Goal: Task Accomplishment & Management: Complete application form

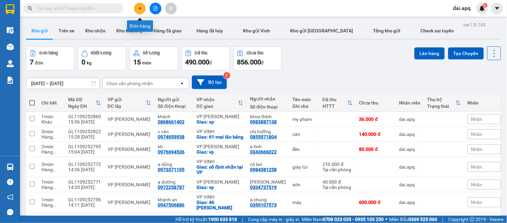
click at [140, 4] on button at bounding box center [140, 9] width 12 height 12
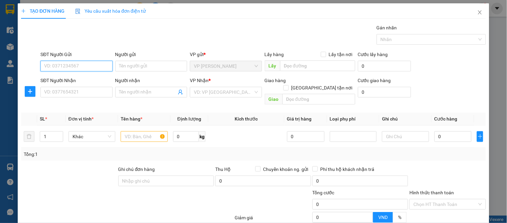
click at [81, 67] on input "SĐT Người Gửi" at bounding box center [76, 66] width 72 height 11
click at [81, 78] on div "0982654229 - a tiến" at bounding box center [75, 79] width 63 height 7
type input "0982654229"
type input "a tiến"
type input "0982654229"
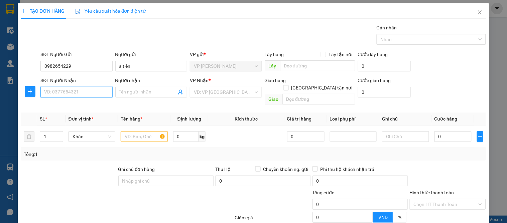
click at [89, 92] on input "SĐT Người Nhận" at bounding box center [76, 92] width 72 height 11
click at [93, 105] on div "0942797977 - hải thủy" at bounding box center [75, 105] width 63 height 7
type input "0942797977"
type input "hải thủy"
checkbox input "true"
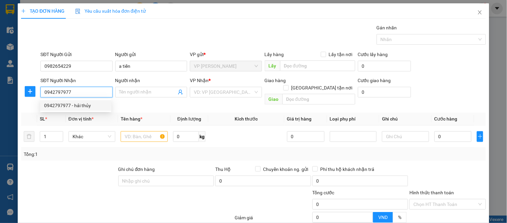
type input "10 [PERSON_NAME]"
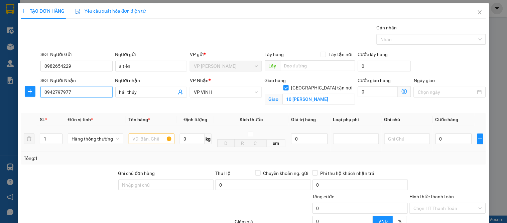
type input "0942797977"
click at [156, 141] on input "text" at bounding box center [152, 139] width 46 height 11
type input "vợt"
click at [457, 131] on td "0" at bounding box center [454, 139] width 42 height 26
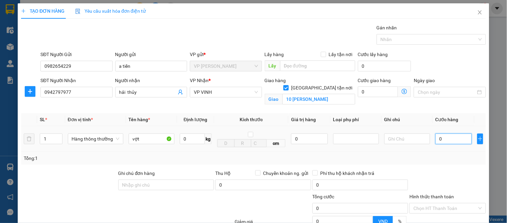
click at [456, 140] on input "0" at bounding box center [454, 139] width 36 height 11
type input "4"
type input "40"
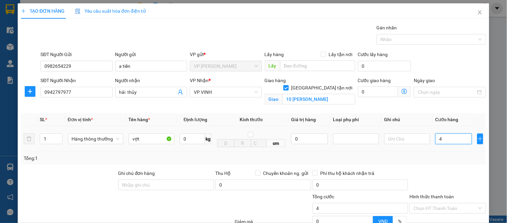
type input "40"
type input "40.000"
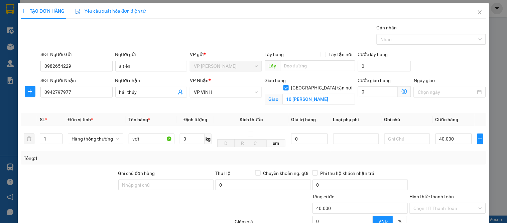
click at [465, 167] on div "Transit Pickup Surcharge Ids Transit Deliver Surcharge Ids Transit Deliver Surc…" at bounding box center [253, 152] width 465 height 256
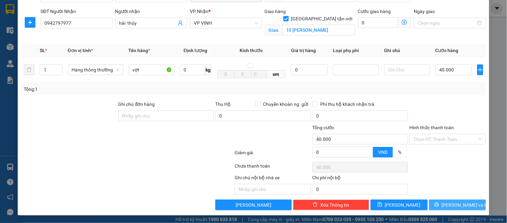
click at [464, 202] on span "[PERSON_NAME] và In" at bounding box center [465, 205] width 47 height 7
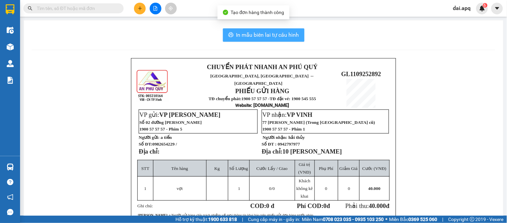
click at [233, 29] on button "In mẫu biên lai tự cấu hình" at bounding box center [264, 34] width 82 height 13
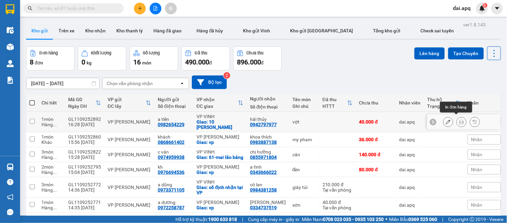
click at [458, 122] on button at bounding box center [461, 122] width 9 height 12
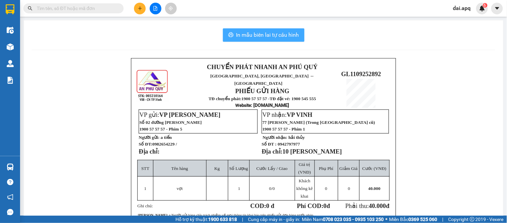
click at [258, 40] on button "In mẫu biên lai tự cấu hình" at bounding box center [264, 34] width 82 height 13
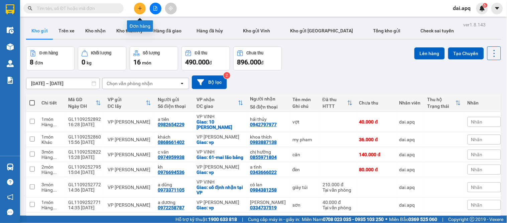
click at [136, 7] on button at bounding box center [140, 9] width 12 height 12
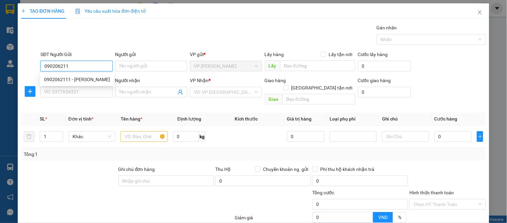
type input "0902062111"
click at [78, 80] on div "0902062111 - [PERSON_NAME]" at bounding box center [77, 79] width 66 height 7
type input "thanh loan"
type input "0902062111"
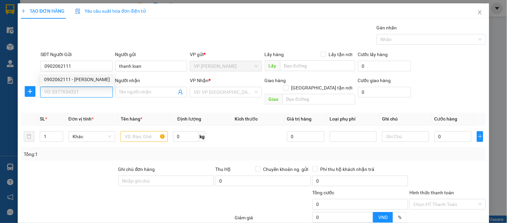
click at [85, 92] on input "SĐT Người Nhận" at bounding box center [76, 92] width 72 height 11
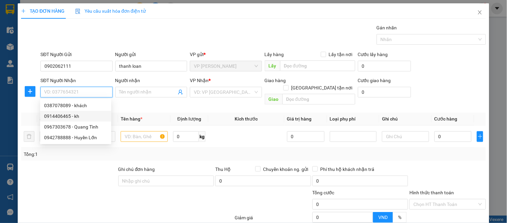
click at [86, 115] on div "0914406465 - kh" at bounding box center [75, 116] width 63 height 7
type input "0914406465"
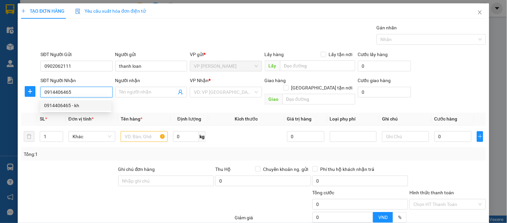
type input "kh"
checkbox input "true"
type input "5 [PERSON_NAME]"
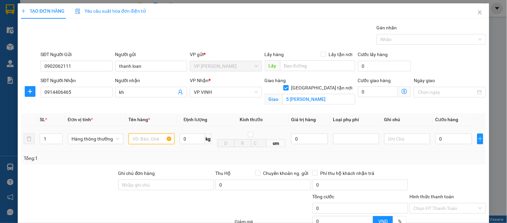
click at [142, 142] on input "text" at bounding box center [152, 139] width 46 height 11
type input "quần áo"
click at [448, 133] on div "0" at bounding box center [454, 138] width 36 height 13
type input "6"
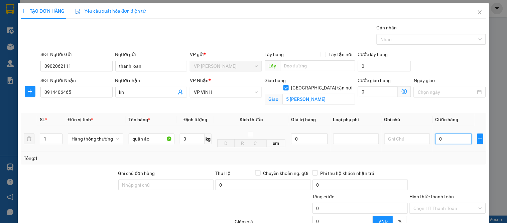
type input "6"
type input "60"
type input "60.000"
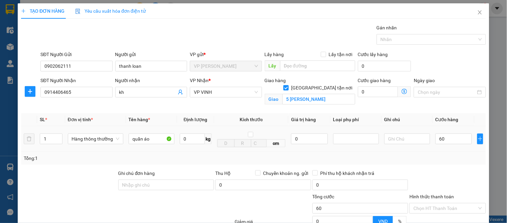
type input "60.000"
click at [442, 179] on div at bounding box center [448, 181] width 78 height 23
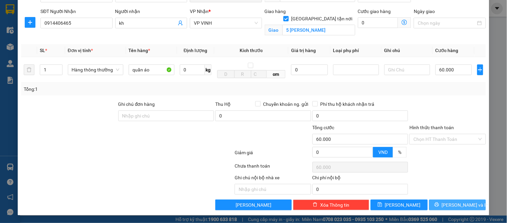
click at [460, 206] on span "[PERSON_NAME] và In" at bounding box center [465, 205] width 47 height 7
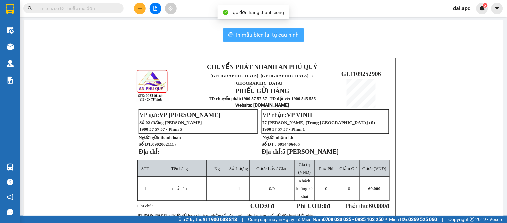
click at [259, 29] on button "In mẫu biên lai tự cấu hình" at bounding box center [264, 34] width 82 height 13
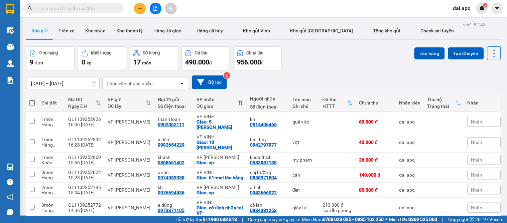
scroll to position [39, 0]
click at [141, 6] on icon "plus" at bounding box center [140, 8] width 5 height 5
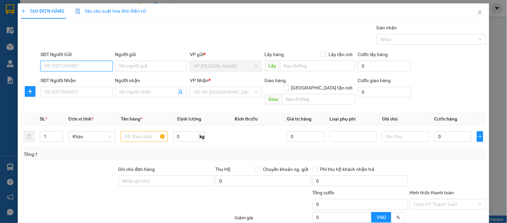
click at [78, 67] on input "SĐT Người Gửi" at bounding box center [76, 66] width 72 height 11
type input "0902326179"
click at [85, 70] on input "0902326179" at bounding box center [76, 66] width 72 height 11
click at [80, 79] on div "0902326179 - c nguyệt" at bounding box center [75, 79] width 63 height 7
type input "c nguyệt"
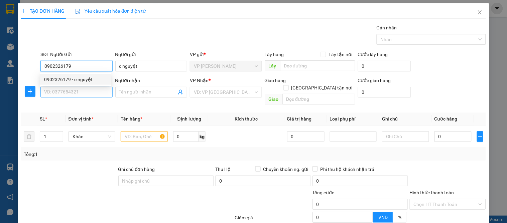
type input "0902326179"
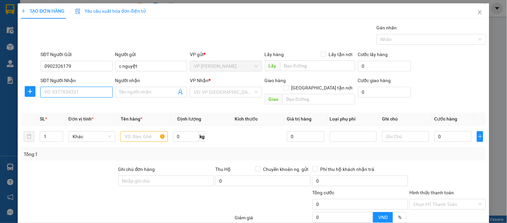
click at [76, 92] on input "SĐT Người Nhận" at bounding box center [76, 92] width 72 height 11
type input "0967566566"
click at [85, 106] on div "0967566566 - sunmart" at bounding box center [75, 105] width 63 height 7
type input "sunmart"
checkbox input "true"
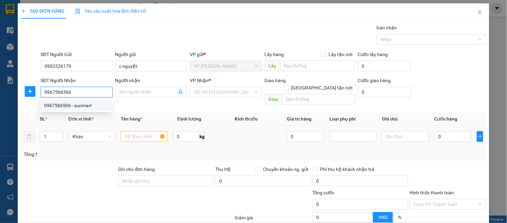
type input "29 đốc thiết"
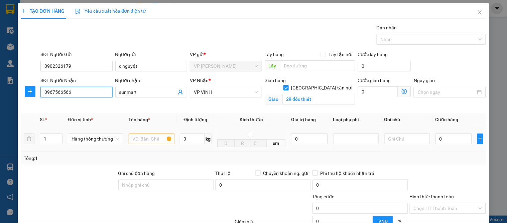
type input "10"
type input "0967566566"
click at [141, 138] on input "text" at bounding box center [152, 139] width 46 height 11
type input "d"
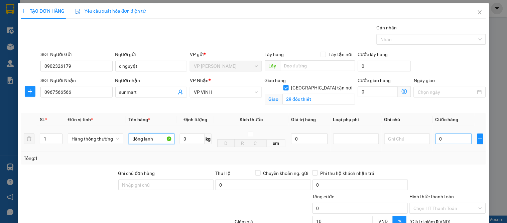
type input "đông lạnh"
click at [449, 144] on input "0" at bounding box center [454, 139] width 36 height 11
type input "8"
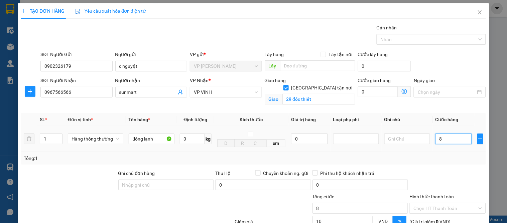
type input "80"
type input "80.000"
type input "72.000"
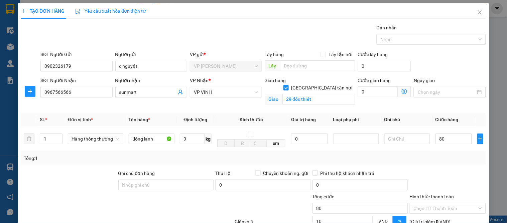
type input "72.000"
click at [466, 166] on div "Transit Pickup Surcharge Ids Transit Deliver Surcharge Ids Transit Deliver Surc…" at bounding box center [253, 152] width 465 height 256
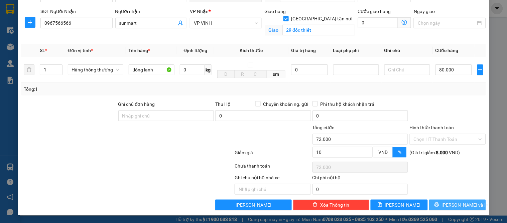
click at [450, 204] on span "[PERSON_NAME] và In" at bounding box center [465, 205] width 47 height 7
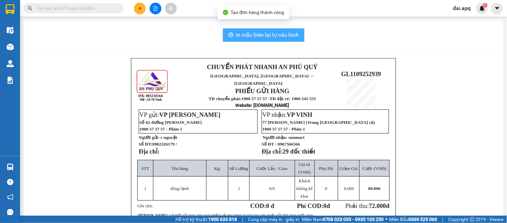
click at [270, 35] on span "In mẫu biên lai tự cấu hình" at bounding box center [267, 35] width 63 height 8
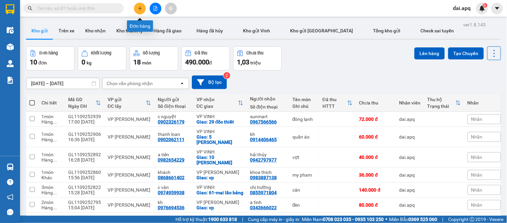
click at [138, 10] on icon "plus" at bounding box center [140, 8] width 5 height 5
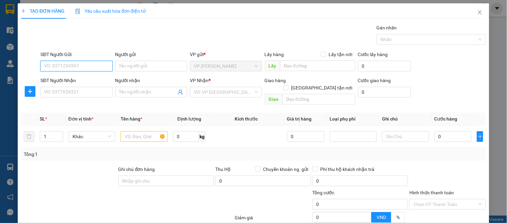
click at [80, 69] on input "SĐT Người Gửi" at bounding box center [76, 66] width 72 height 11
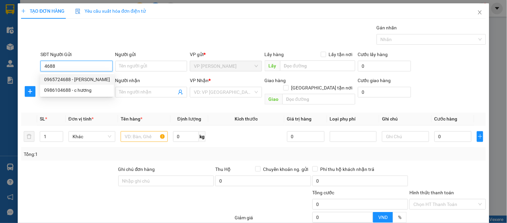
click at [83, 79] on div "0965724688 - [PERSON_NAME]" at bounding box center [77, 79] width 66 height 7
type input "0965724688"
type input "[PERSON_NAME]"
type input "stk 11022413263013 [PERSON_NAME] ngân hàng techcombank"
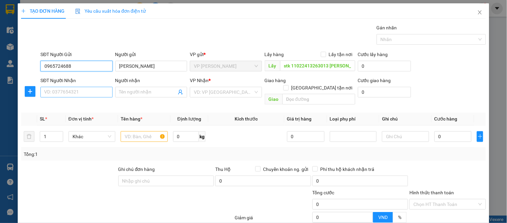
type input "0965724688"
click at [85, 93] on input "SĐT Người Nhận" at bounding box center [76, 92] width 72 height 11
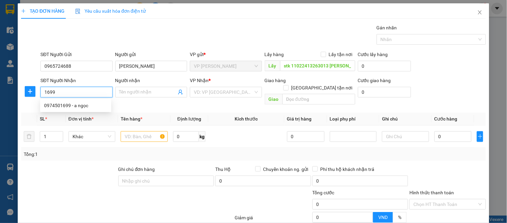
click at [87, 93] on input "1699" at bounding box center [76, 92] width 72 height 11
click at [41, 91] on input "1699" at bounding box center [76, 92] width 72 height 11
type input "0986661699"
click at [90, 107] on div "0986661699 - c hằng" at bounding box center [75, 105] width 63 height 7
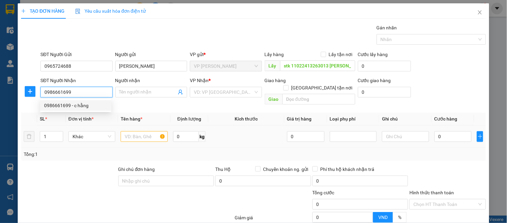
type input "c hằng"
checkbox input "true"
type input "44 [PERSON_NAME]"
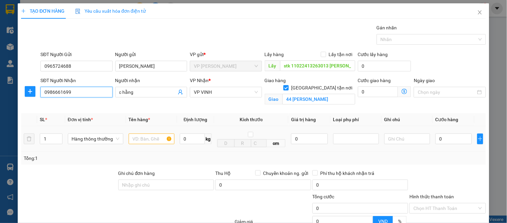
type input "0986661699"
click at [144, 137] on input "text" at bounding box center [152, 139] width 46 height 11
type input "cốc sứ"
click at [450, 131] on td "0" at bounding box center [454, 139] width 42 height 26
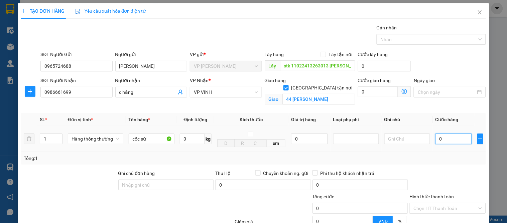
click at [450, 135] on input "0" at bounding box center [454, 139] width 36 height 11
type input "4"
type input "40"
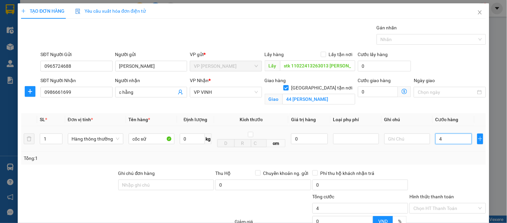
type input "40"
type input "40.000"
click at [452, 172] on div at bounding box center [448, 181] width 78 height 23
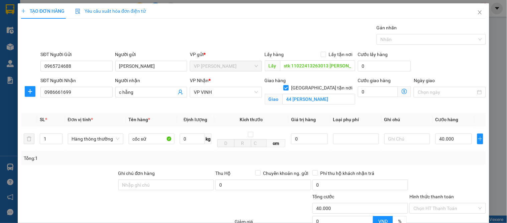
scroll to position [69, 0]
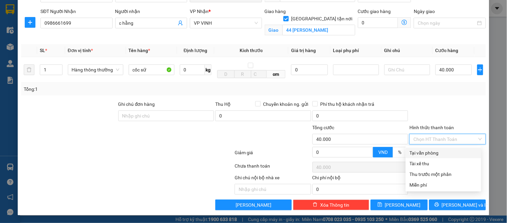
click at [433, 141] on input "Hình thức thanh toán" at bounding box center [446, 139] width 64 height 10
click at [432, 153] on div "Tại văn phòng" at bounding box center [444, 153] width 68 height 7
type input "0"
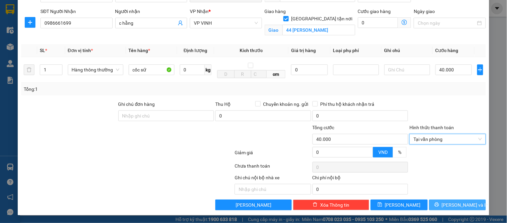
click at [450, 202] on span "[PERSON_NAME] và In" at bounding box center [465, 205] width 47 height 7
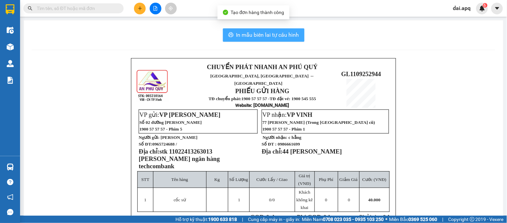
click at [253, 35] on span "In mẫu biên lai tự cấu hình" at bounding box center [267, 35] width 63 height 8
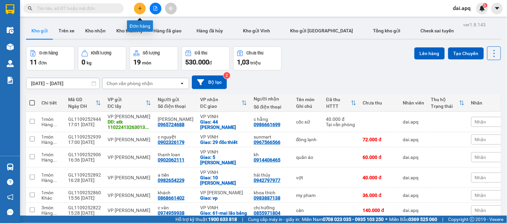
click at [136, 8] on button at bounding box center [140, 9] width 12 height 12
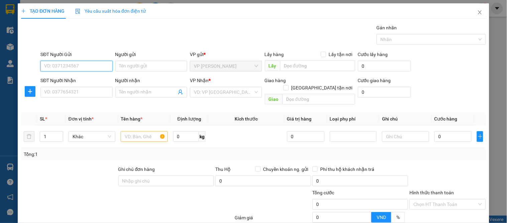
click at [68, 69] on input "SĐT Người Gửi" at bounding box center [76, 66] width 72 height 11
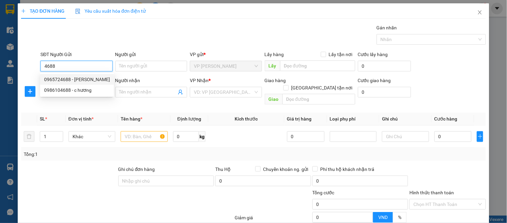
click at [72, 78] on div "0965724688 - [PERSON_NAME]" at bounding box center [77, 79] width 66 height 7
type input "0965724688"
type input "[PERSON_NAME]"
type input "stk 11022413263013 [PERSON_NAME] ngân hàng techcombank"
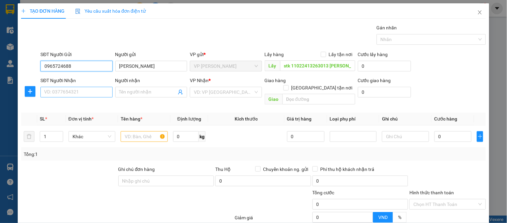
type input "0965724688"
click at [80, 94] on input "SĐT Người Nhận" at bounding box center [76, 92] width 72 height 11
type input "0902233223"
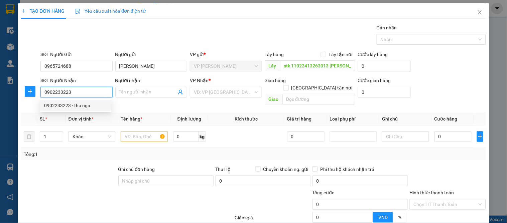
click at [79, 106] on div "0902233223 - thu nga" at bounding box center [75, 105] width 63 height 7
type input "thu nga"
checkbox input "true"
type input "số 29 đường 14, [GEOGRAPHIC_DATA]"
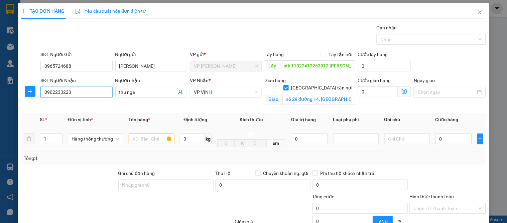
type input "0902233223"
click at [136, 136] on input "text" at bounding box center [152, 139] width 46 height 11
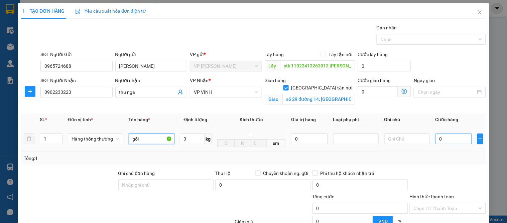
type input "gối"
click at [449, 141] on input "0" at bounding box center [454, 139] width 36 height 11
type input "4"
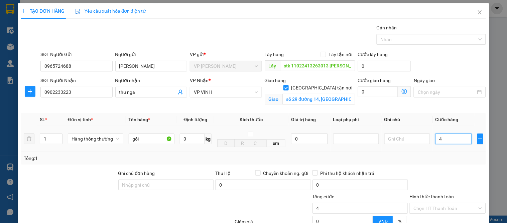
type input "40"
type input "40.000"
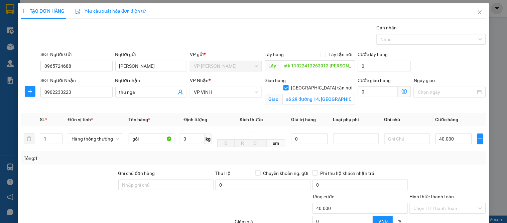
click at [453, 175] on div at bounding box center [448, 181] width 78 height 23
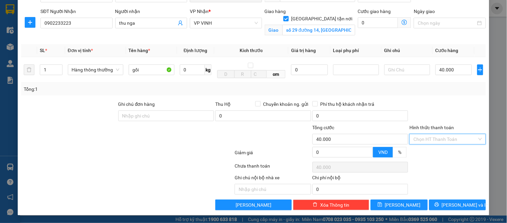
click at [429, 135] on input "Hình thức thanh toán" at bounding box center [446, 139] width 64 height 10
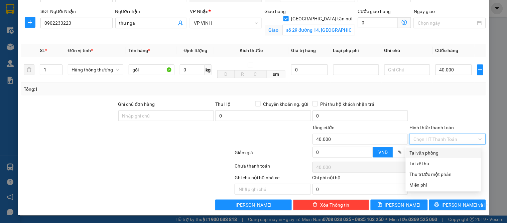
click at [430, 149] on div "Tại văn phòng" at bounding box center [444, 153] width 76 height 11
type input "0"
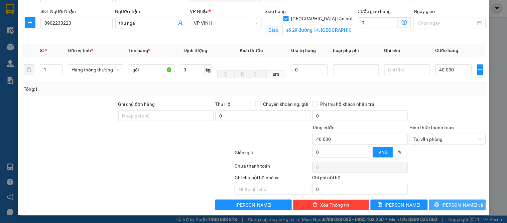
click at [451, 201] on button "[PERSON_NAME] và In" at bounding box center [457, 205] width 57 height 11
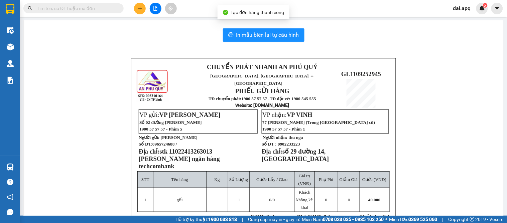
click at [286, 42] on div "In mẫu biên lai tự cấu hình CHUYỂN PHÁT NHANH AN [GEOGRAPHIC_DATA], [GEOGRAPHIC…" at bounding box center [264, 170] width 480 height 300
click at [284, 40] on button "In mẫu biên lai tự cấu hình" at bounding box center [264, 34] width 82 height 13
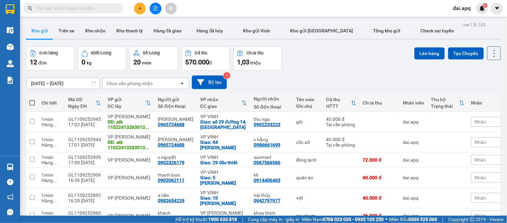
click at [135, 7] on button at bounding box center [140, 9] width 12 height 12
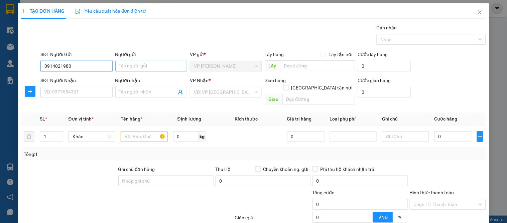
type input "0914021980"
click at [145, 62] on input "Người gửi" at bounding box center [151, 66] width 72 height 11
type input "kh"
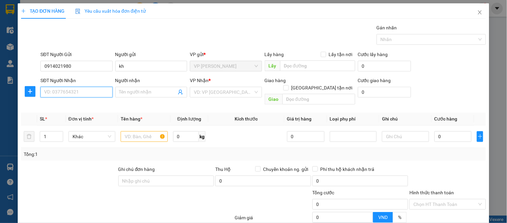
click at [51, 93] on input "SĐT Người Nhận" at bounding box center [76, 92] width 72 height 11
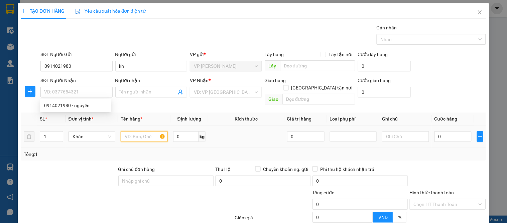
click at [129, 131] on input "text" at bounding box center [144, 136] width 47 height 11
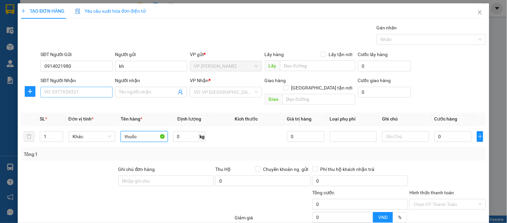
type input "thuốc"
click at [63, 92] on input "SĐT Người Nhận" at bounding box center [76, 92] width 72 height 11
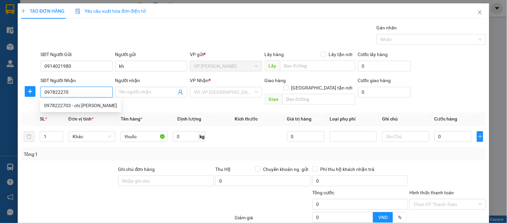
type input "0978222703"
click at [72, 105] on div "0978222703 - chị [PERSON_NAME]" at bounding box center [80, 105] width 73 height 7
type input "chị [PERSON_NAME]"
checkbox input "true"
type input "146 phong định cảng"
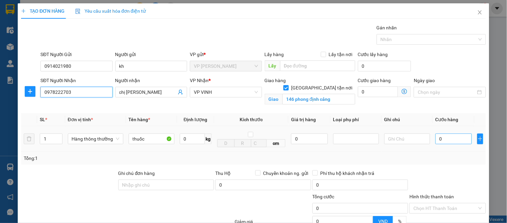
type input "0978222703"
click at [450, 141] on input "0" at bounding box center [454, 139] width 36 height 11
type input "3"
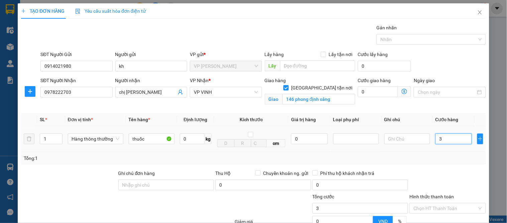
type input "30"
type input "30.000"
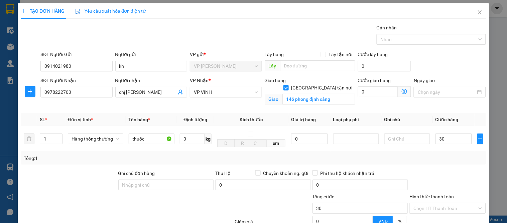
type input "30.000"
click at [456, 171] on div at bounding box center [448, 181] width 78 height 23
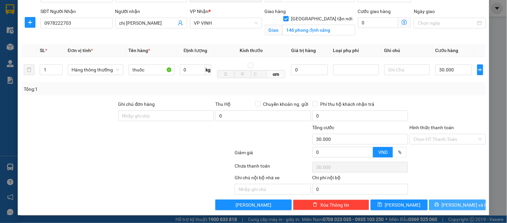
click at [457, 206] on span "[PERSON_NAME] và In" at bounding box center [465, 205] width 47 height 7
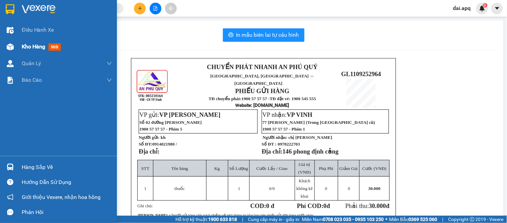
click at [23, 47] on span "Kho hàng" at bounding box center [33, 46] width 23 height 6
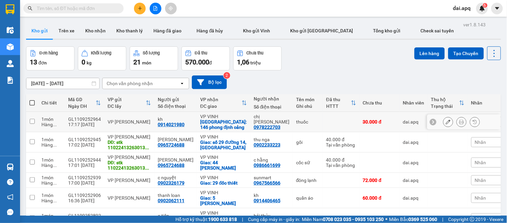
click at [446, 123] on icon at bounding box center [448, 122] width 5 height 5
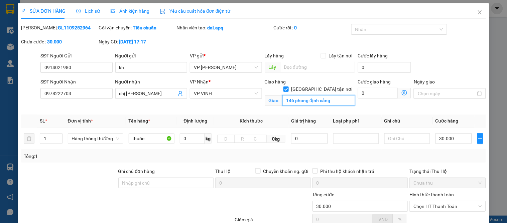
click at [326, 95] on input "146 phong định cảng" at bounding box center [319, 100] width 73 height 11
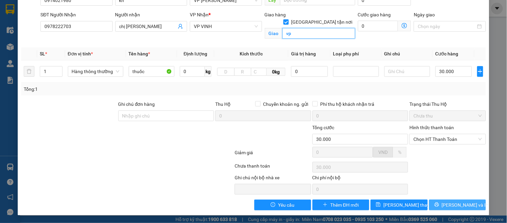
type input "vp"
click at [453, 205] on span "[PERSON_NAME] và In" at bounding box center [465, 205] width 47 height 7
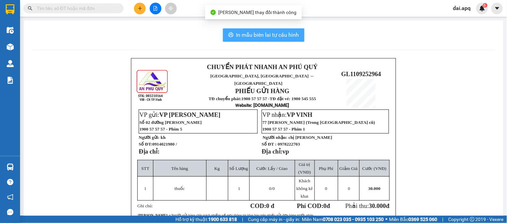
click at [279, 35] on span "In mẫu biên lai tự cấu hình" at bounding box center [267, 35] width 63 height 8
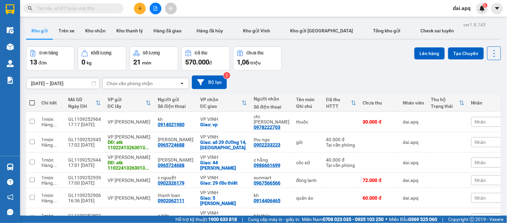
click at [312, 78] on div "[DATE] – [DATE] Press the down arrow key to interact with the calendar and sele…" at bounding box center [263, 83] width 475 height 14
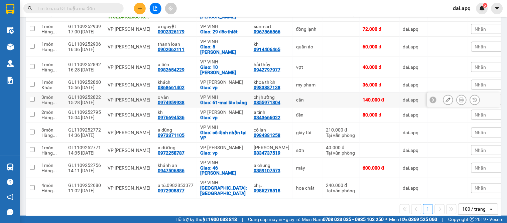
scroll to position [40, 0]
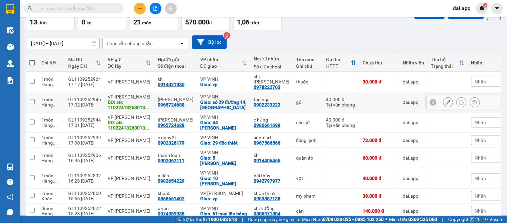
click at [269, 102] on div "0902233223" at bounding box center [267, 104] width 27 height 5
click at [274, 120] on div "c hằng 0986661699" at bounding box center [272, 122] width 36 height 11
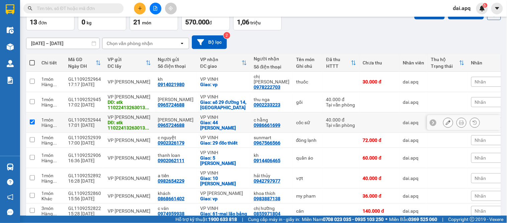
checkbox input "true"
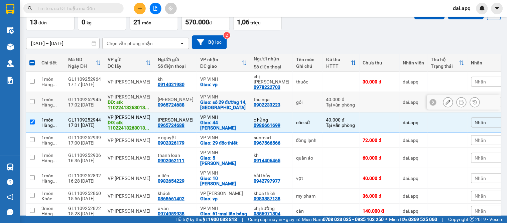
click at [109, 94] on div "VP [PERSON_NAME]" at bounding box center [129, 96] width 43 height 5
checkbox input "true"
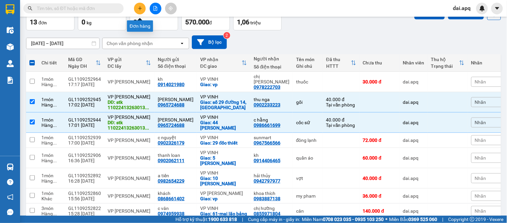
click at [139, 7] on icon "plus" at bounding box center [140, 8] width 5 height 5
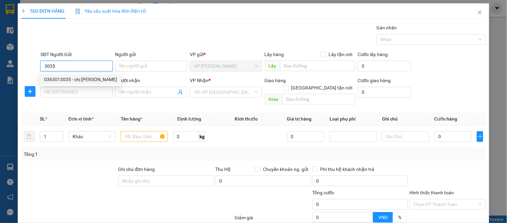
click at [68, 79] on div "0363013035 - chị [PERSON_NAME]" at bounding box center [80, 79] width 73 height 7
type input "0363013035"
type input "chị [PERSON_NAME]"
type input "0363013035"
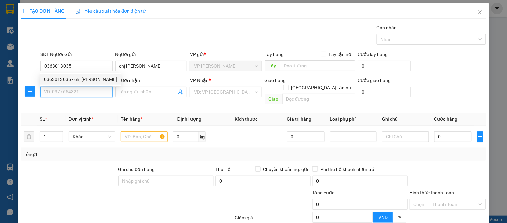
click at [66, 95] on input "SĐT Người Nhận" at bounding box center [76, 92] width 72 height 11
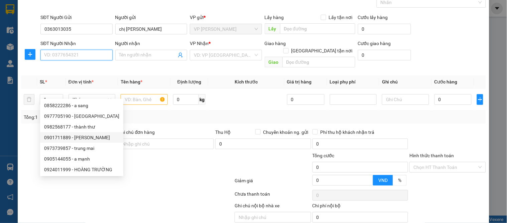
scroll to position [58, 0]
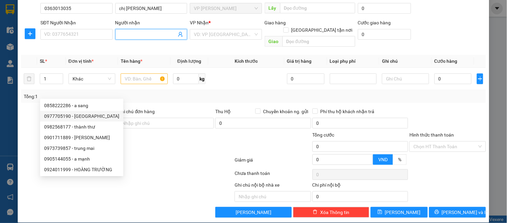
click at [178, 32] on icon "user-add" at bounding box center [180, 34] width 5 height 5
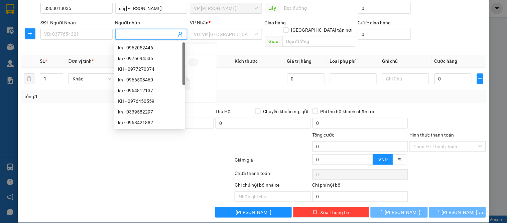
click at [178, 33] on icon "user-add" at bounding box center [180, 34] width 5 height 5
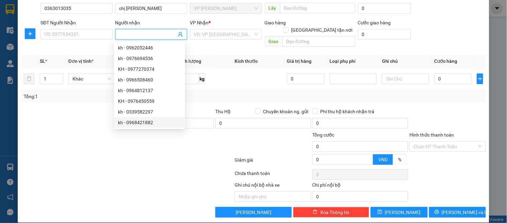
click at [138, 159] on div at bounding box center [127, 161] width 214 height 13
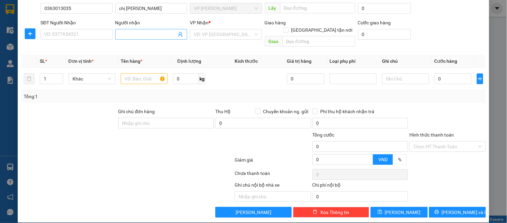
click at [178, 33] on icon "user-add" at bounding box center [180, 34] width 5 height 5
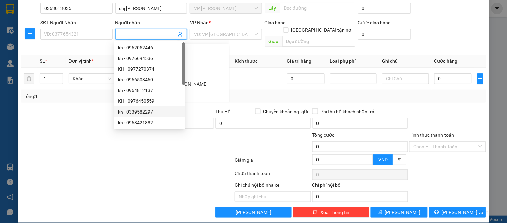
click at [179, 32] on icon "user-add" at bounding box center [180, 34] width 4 height 5
click at [93, 31] on input "SĐT Người Nhận" at bounding box center [76, 34] width 72 height 11
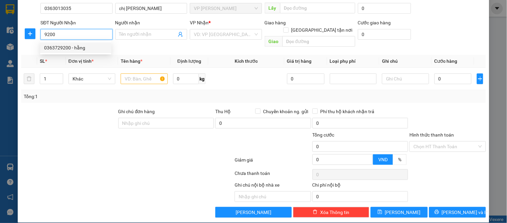
click at [69, 49] on div "0363729200 - hằng" at bounding box center [75, 47] width 63 height 7
type input "0363729200"
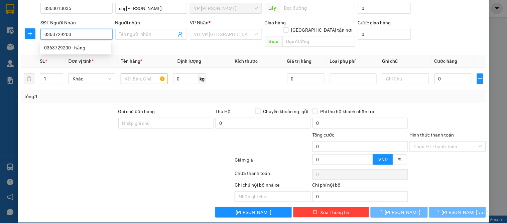
type input "hằng"
checkbox input "true"
type input "273 [PERSON_NAME]"
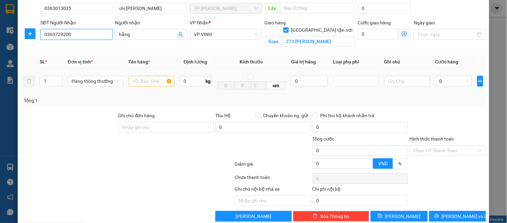
type input "0363729200"
click at [134, 82] on input "text" at bounding box center [152, 81] width 46 height 11
type input "d"
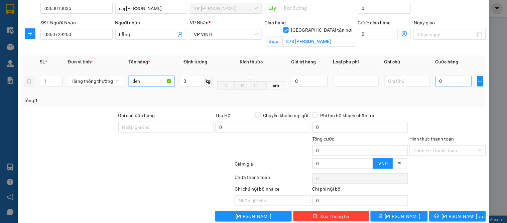
type input "đèn"
click at [447, 79] on input "0" at bounding box center [454, 81] width 36 height 11
type input "3"
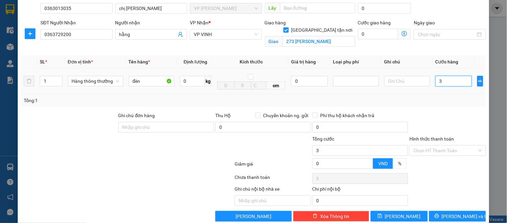
type input "30"
type input "30.000"
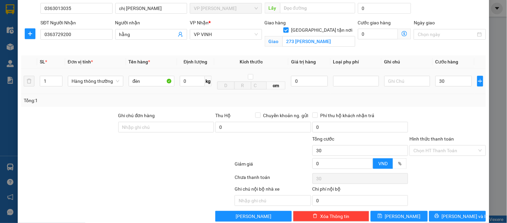
type input "30.000"
click at [449, 123] on div at bounding box center [448, 123] width 78 height 23
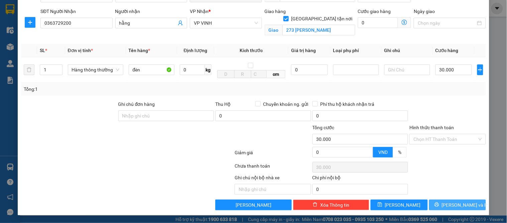
click at [446, 204] on button "[PERSON_NAME] và In" at bounding box center [457, 205] width 57 height 11
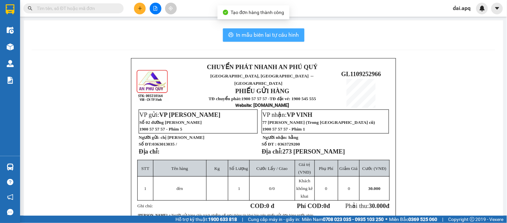
click at [262, 36] on span "In mẫu biên lai tự cấu hình" at bounding box center [267, 35] width 63 height 8
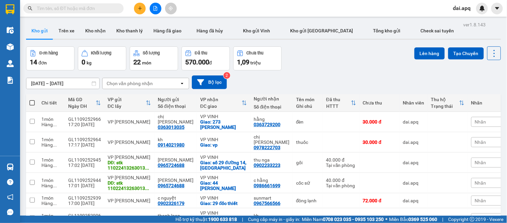
click at [139, 13] on button at bounding box center [140, 9] width 12 height 12
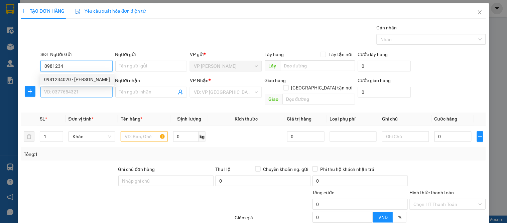
drag, startPoint x: 69, startPoint y: 81, endPoint x: 69, endPoint y: 95, distance: 14.4
click at [69, 82] on div "0981234020 - [PERSON_NAME]" at bounding box center [77, 79] width 66 height 7
type input "0981234020"
type input "[PERSON_NAME]"
type input "0981234020"
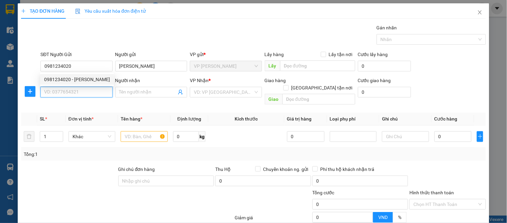
drag, startPoint x: 69, startPoint y: 95, endPoint x: 72, endPoint y: 127, distance: 32.3
click at [69, 98] on input "SĐT Người Nhận" at bounding box center [76, 92] width 72 height 11
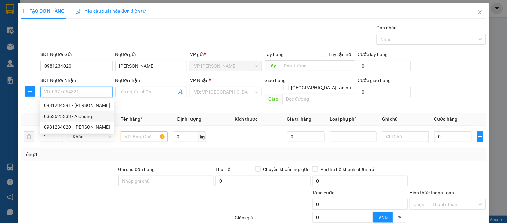
click at [85, 117] on div "0363625333 - A Chung" at bounding box center [77, 116] width 66 height 7
type input "0363625333"
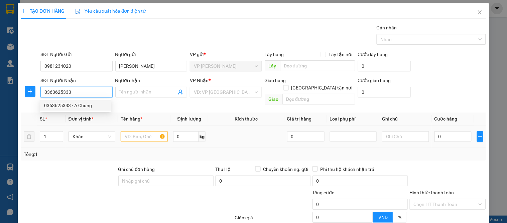
type input "A Chung"
checkbox input "true"
type input "vp"
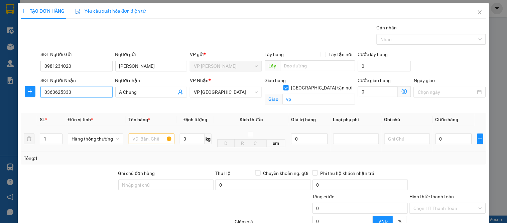
drag, startPoint x: 122, startPoint y: 139, endPoint x: 146, endPoint y: 146, distance: 24.8
click at [124, 140] on td "Hàng thông thường" at bounding box center [95, 139] width 61 height 26
click at [146, 146] on td at bounding box center [151, 139] width 51 height 26
click at [148, 142] on input "text" at bounding box center [152, 139] width 46 height 11
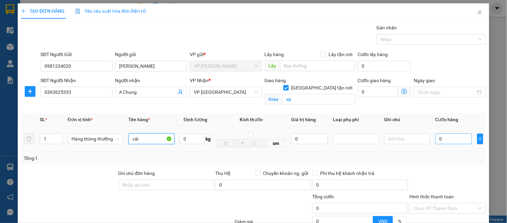
type input "vải"
click at [457, 142] on input "0" at bounding box center [454, 139] width 36 height 11
type input "1"
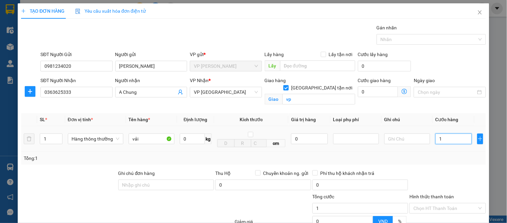
type input "16"
type input "160"
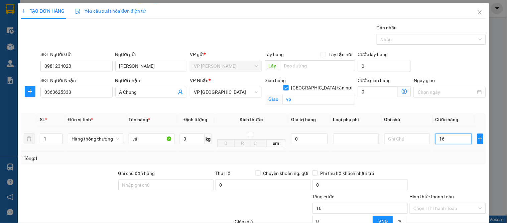
type input "160"
type input "160.000"
click at [440, 164] on div "Tổng: 1" at bounding box center [253, 158] width 465 height 13
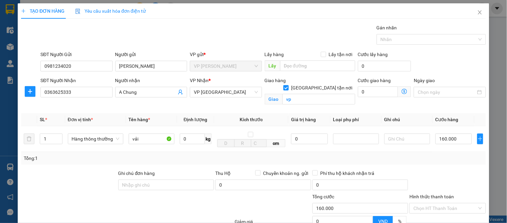
scroll to position [69, 0]
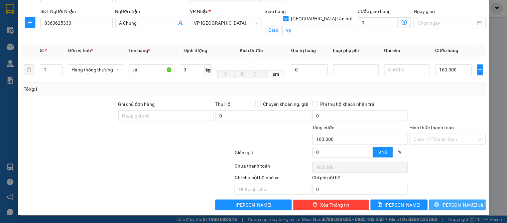
click at [447, 206] on span "[PERSON_NAME] và In" at bounding box center [465, 205] width 47 height 7
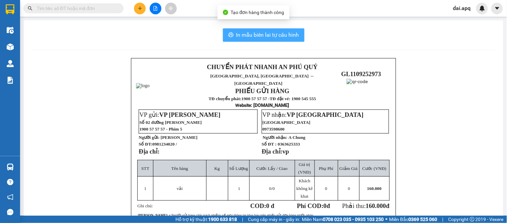
click at [268, 31] on span "In mẫu biên lai tự cấu hình" at bounding box center [267, 35] width 63 height 8
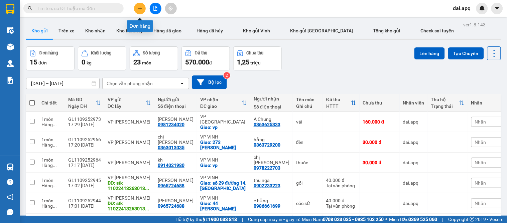
click at [136, 7] on button at bounding box center [140, 9] width 12 height 12
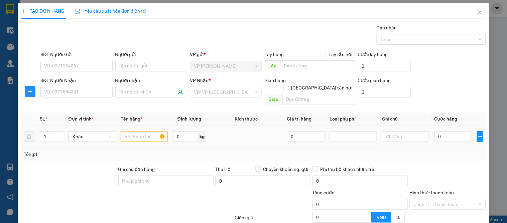
click at [145, 135] on div at bounding box center [144, 136] width 47 height 13
click at [138, 131] on input "text" at bounding box center [144, 136] width 47 height 11
type input "vòng bi"
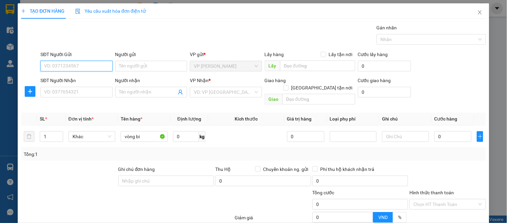
click at [75, 63] on input "SĐT Người Gửi" at bounding box center [76, 66] width 72 height 11
type input "0966481886"
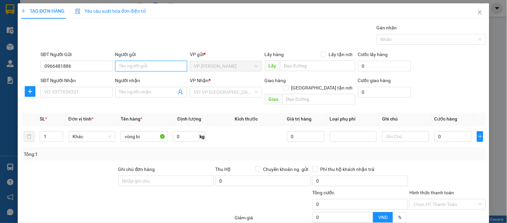
click at [147, 68] on input "Người gửi" at bounding box center [151, 66] width 72 height 11
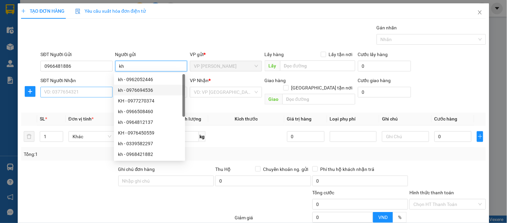
type input "kh"
click at [82, 92] on input "SĐT Người Nhận" at bounding box center [76, 92] width 72 height 11
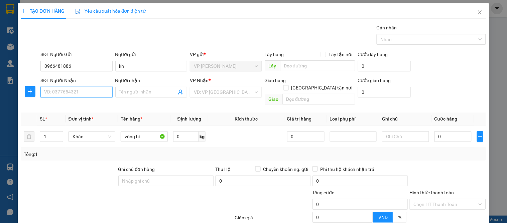
click at [76, 96] on input "SĐT Người Nhận" at bounding box center [76, 92] width 72 height 11
type input "5"
type input "50"
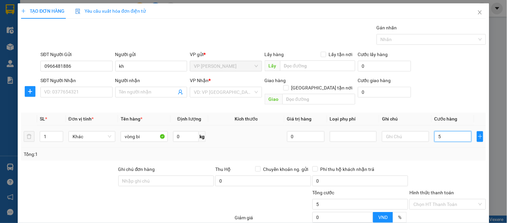
type input "50"
type input "50.000"
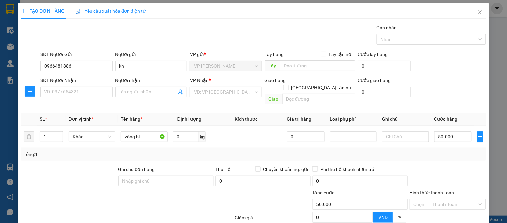
click at [443, 158] on div "Transit Pickup Surcharge Ids Transit Deliver Surcharge Ids Transit Deliver Surc…" at bounding box center [253, 150] width 465 height 252
click at [59, 94] on input "SĐT Người Nhận" at bounding box center [76, 92] width 72 height 11
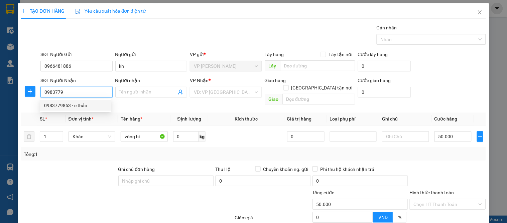
click at [67, 103] on div "0983779853 - c thảo" at bounding box center [75, 105] width 63 height 7
type input "0983779853"
type input "c thảo"
checkbox input "true"
type input "286 ng trãi"
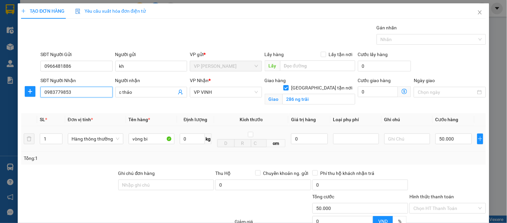
scroll to position [69, 0]
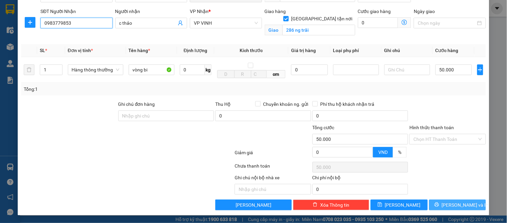
type input "0983779853"
click at [449, 204] on span "[PERSON_NAME] và In" at bounding box center [465, 205] width 47 height 7
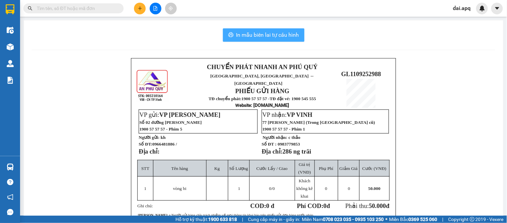
click at [246, 28] on button "In mẫu biên lai tự cấu hình" at bounding box center [264, 34] width 82 height 13
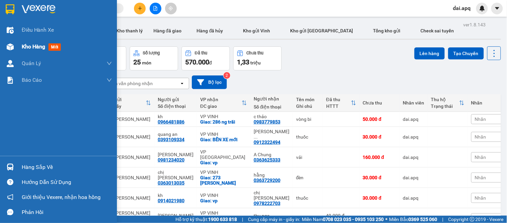
click at [29, 44] on span "Kho hàng" at bounding box center [33, 46] width 23 height 6
drag, startPoint x: 29, startPoint y: 44, endPoint x: 40, endPoint y: 44, distance: 10.7
click at [30, 44] on span "Kho hàng" at bounding box center [33, 46] width 23 height 6
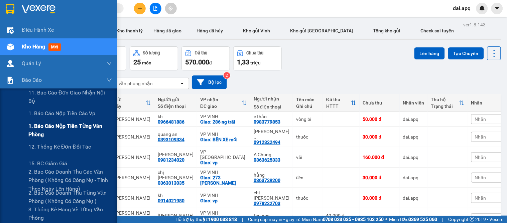
click at [52, 125] on span "1. Báo cáo nộp tiền từng văn phòng" at bounding box center [70, 130] width 84 height 17
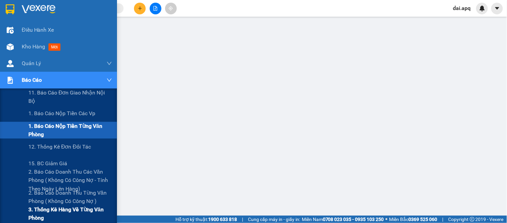
drag, startPoint x: 45, startPoint y: 210, endPoint x: 35, endPoint y: 202, distance: 12.9
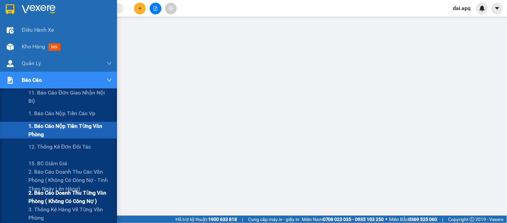
click at [45, 210] on span "3. Thống kê hàng về từng văn phòng" at bounding box center [70, 214] width 84 height 17
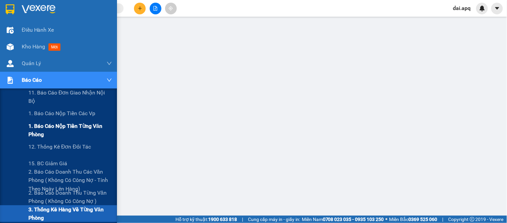
click at [44, 128] on span "1. Báo cáo nộp tiền từng văn phòng" at bounding box center [70, 130] width 84 height 17
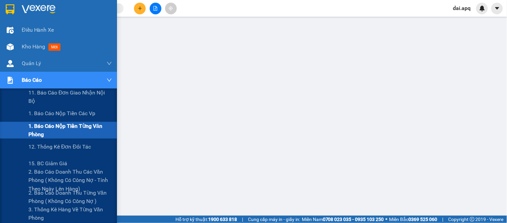
scroll to position [111, 0]
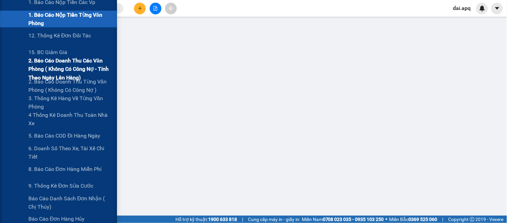
click at [57, 59] on span "2. Báo cáo doanh thu các văn phòng ( không có công nợ - tính theo ngày lên hàng)" at bounding box center [70, 69] width 84 height 25
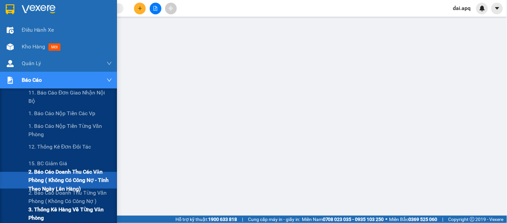
click at [40, 209] on span "3. Thống kê hàng về từng văn phòng" at bounding box center [70, 214] width 84 height 17
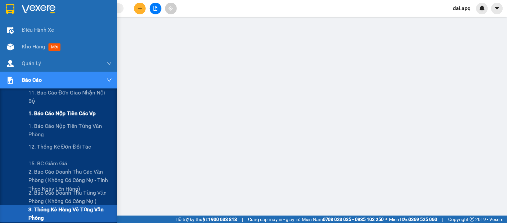
click at [53, 113] on span "1. Báo cáo nộp tiền các vp" at bounding box center [61, 113] width 67 height 8
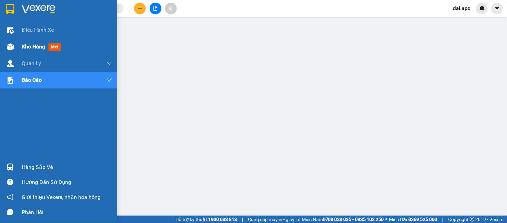
click at [42, 44] on span "Kho hàng" at bounding box center [33, 46] width 23 height 6
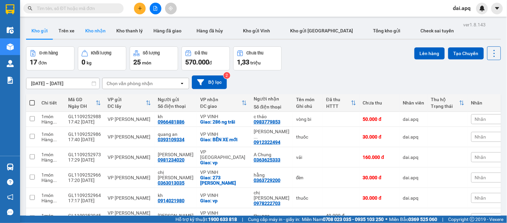
click at [101, 31] on button "Kho nhận" at bounding box center [95, 31] width 31 height 16
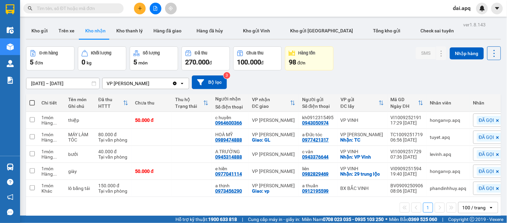
click at [359, 78] on div "[DATE] – [DATE] Press the down arrow key to interact with the calendar and sele…" at bounding box center [263, 83] width 475 height 14
click at [136, 5] on button at bounding box center [140, 9] width 12 height 12
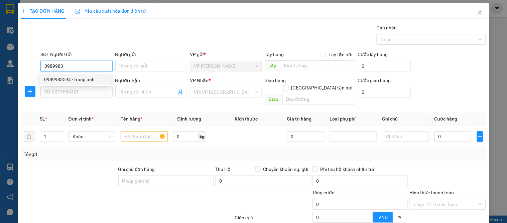
click at [74, 80] on div "0989983594 - trang anh" at bounding box center [75, 79] width 63 height 7
type input "0989983594"
type input "trang anh"
type input "0989983594"
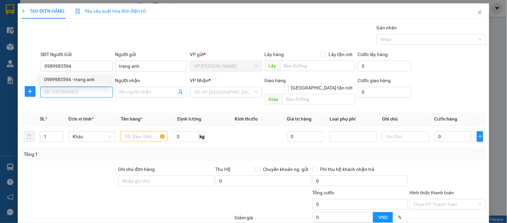
drag, startPoint x: 74, startPoint y: 87, endPoint x: 78, endPoint y: 89, distance: 4.7
click at [74, 88] on input "SĐT Người Nhận" at bounding box center [76, 92] width 72 height 11
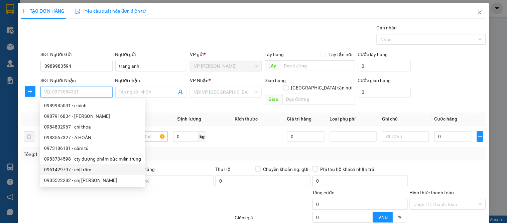
click at [75, 171] on div "0961429797 - chị trâm" at bounding box center [92, 169] width 97 height 7
type input "0961429797"
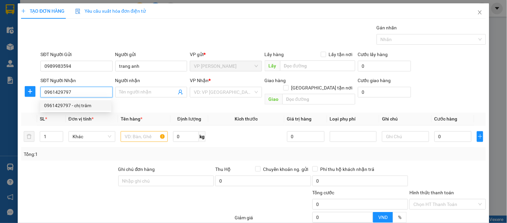
type input "chị trâm"
checkbox input "true"
type input "16 ngõ 2 minh tân _ hưng bình"
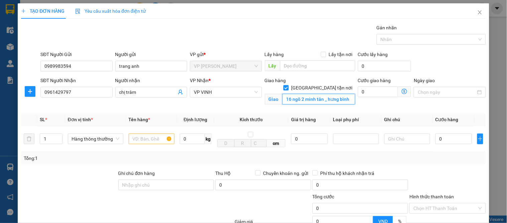
click at [327, 94] on input "16 ngõ 2 minh tân _ hưng bình" at bounding box center [319, 99] width 73 height 11
type input "nhà 39 ng tiến tài hưng bình"
type input "2"
click at [61, 135] on span "Increase Value" at bounding box center [58, 137] width 7 height 6
click at [139, 141] on input "text" at bounding box center [152, 139] width 46 height 11
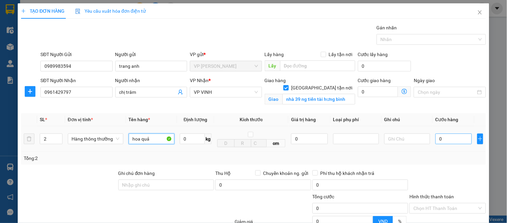
type input "hoa quả"
click at [445, 140] on input "0" at bounding box center [454, 139] width 36 height 11
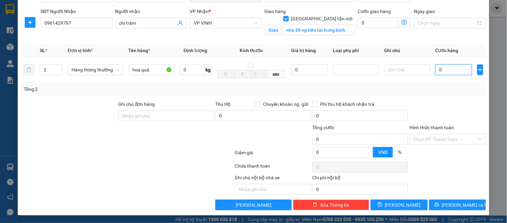
type input "1"
type input "10"
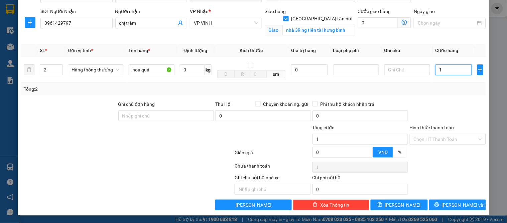
type input "10"
type input "100"
type input "100.000"
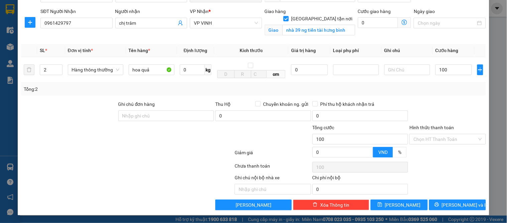
type input "100.000"
click at [457, 190] on div "Ghi chú nội bộ nhà xe Chi phí nội bộ 0" at bounding box center [253, 184] width 467 height 21
click at [449, 205] on span "[PERSON_NAME] và In" at bounding box center [465, 205] width 47 height 7
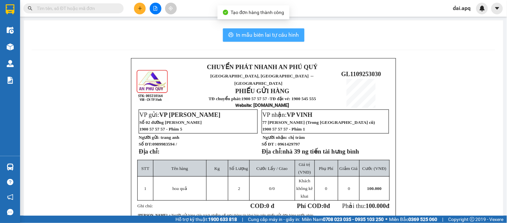
click at [273, 35] on span "In mẫu biên lai tự cấu hình" at bounding box center [267, 35] width 63 height 8
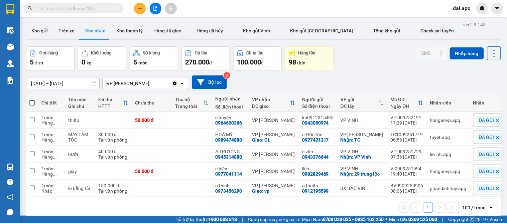
click at [291, 84] on div "[DATE] – [DATE] Press the down arrow key to interact with the calendar and sele…" at bounding box center [263, 83] width 475 height 14
click at [140, 9] on icon "plus" at bounding box center [140, 8] width 5 height 5
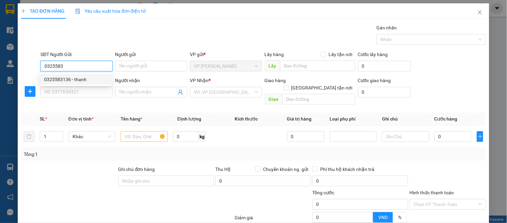
click at [57, 76] on div "0325583136 - thanh" at bounding box center [75, 79] width 63 height 7
type input "0325583136"
type input "thanh"
type input "0325583136"
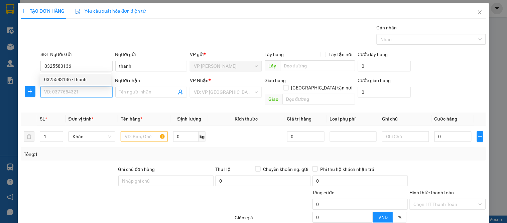
click at [57, 94] on input "SĐT Người Nhận" at bounding box center [76, 92] width 72 height 11
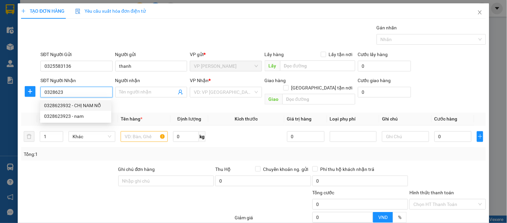
click at [84, 104] on div "0328623932 - CHỊ NAM NỔ" at bounding box center [75, 105] width 63 height 7
type input "0328623932"
type input "CHỊ NAM NỔ"
checkbox input "true"
type input "tc"
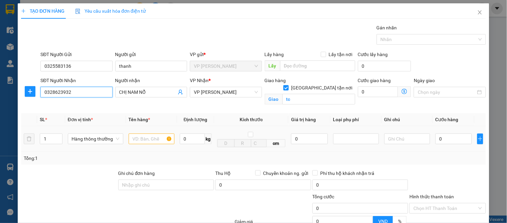
type input "0328623932"
click at [147, 141] on input "text" at bounding box center [152, 139] width 46 height 11
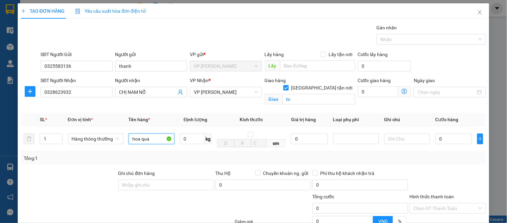
scroll to position [69, 0]
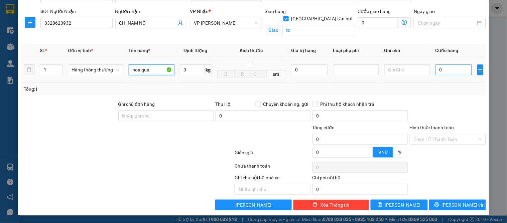
type input "hoa qua"
click at [445, 68] on input "0" at bounding box center [454, 70] width 36 height 11
click at [477, 99] on div "Transit Pickup Surcharge Ids Transit Deliver Surcharge Ids Transit Deliver Surc…" at bounding box center [253, 83] width 465 height 256
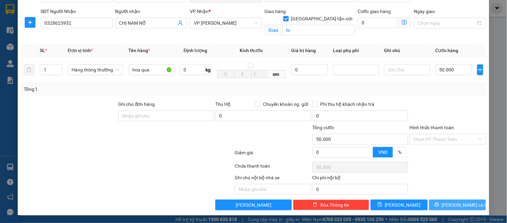
drag, startPoint x: 449, startPoint y: 206, endPoint x: 430, endPoint y: 196, distance: 21.3
click at [449, 205] on span "[PERSON_NAME] và In" at bounding box center [465, 205] width 47 height 7
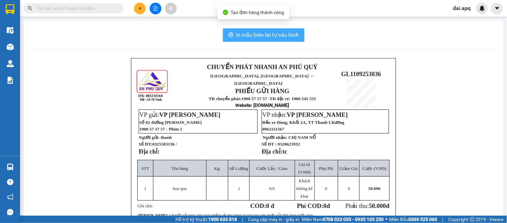
click at [276, 32] on span "In mẫu biên lai tự cấu hình" at bounding box center [267, 35] width 63 height 8
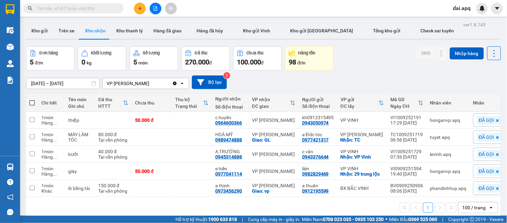
drag, startPoint x: 308, startPoint y: 88, endPoint x: 359, endPoint y: 99, distance: 52.0
click at [308, 88] on div "[DATE] – [DATE] Press the down arrow key to interact with the calendar and sele…" at bounding box center [263, 83] width 475 height 14
click at [83, 5] on input "text" at bounding box center [76, 8] width 79 height 7
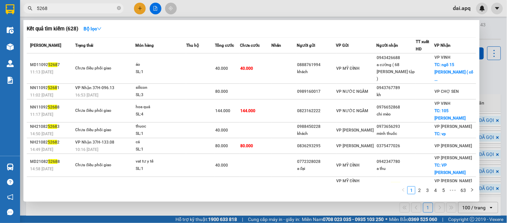
click at [37, 8] on input "5268" at bounding box center [76, 8] width 79 height 7
click at [44, 8] on input "5268" at bounding box center [76, 8] width 79 height 7
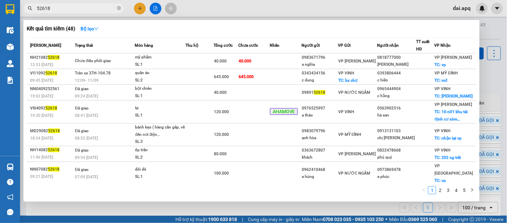
click at [64, 8] on input "52618" at bounding box center [76, 8] width 79 height 7
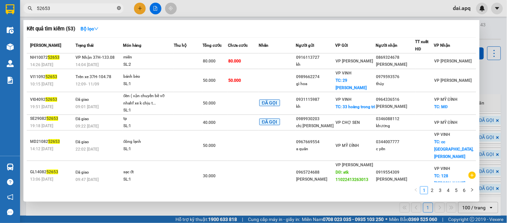
click at [120, 8] on icon "close-circle" at bounding box center [119, 8] width 4 height 4
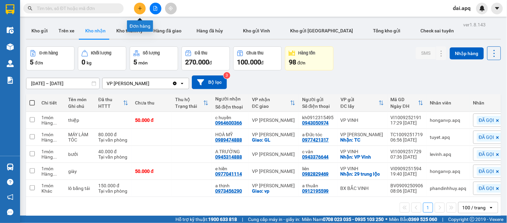
click at [138, 12] on button at bounding box center [140, 9] width 12 height 12
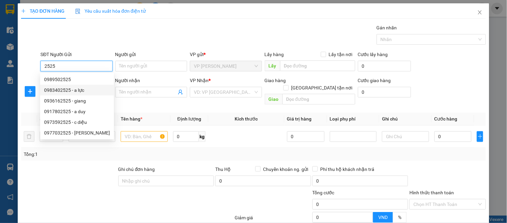
click at [68, 93] on div "0983402525 - a lực" at bounding box center [77, 90] width 66 height 7
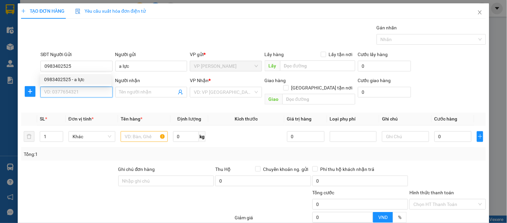
click at [67, 95] on input "SĐT Người Nhận" at bounding box center [76, 92] width 72 height 11
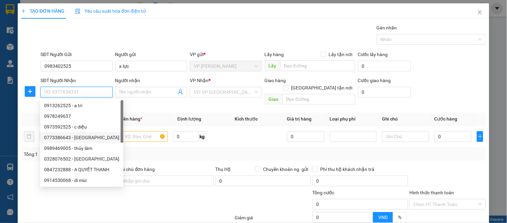
click at [78, 135] on div "0773386643 - [GEOGRAPHIC_DATA]" at bounding box center [81, 137] width 75 height 7
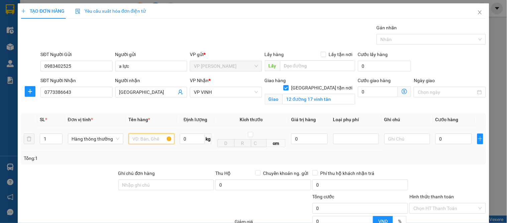
click at [138, 142] on input "text" at bounding box center [152, 139] width 46 height 11
click at [447, 144] on input "0" at bounding box center [454, 139] width 36 height 11
click at [442, 172] on div at bounding box center [448, 181] width 78 height 23
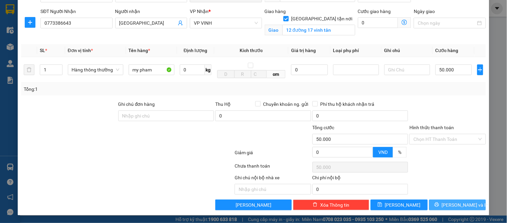
click at [445, 203] on button "[PERSON_NAME] và In" at bounding box center [457, 205] width 57 height 11
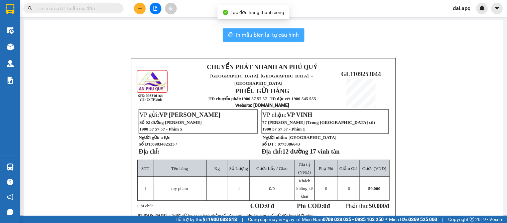
click at [257, 37] on span "In mẫu biên lai tự cấu hình" at bounding box center [267, 35] width 63 height 8
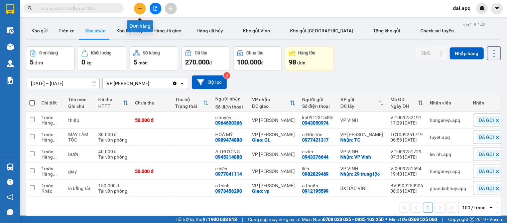
click at [141, 8] on icon "plus" at bounding box center [140, 8] width 4 height 0
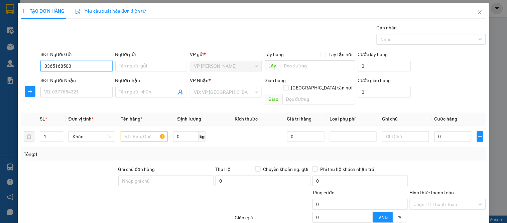
click at [52, 66] on input "0365168503" at bounding box center [76, 66] width 72 height 11
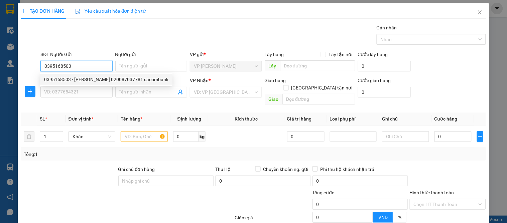
click at [64, 79] on div "0395168503 - [PERSON_NAME] 020087037781 sacombank" at bounding box center [106, 79] width 124 height 7
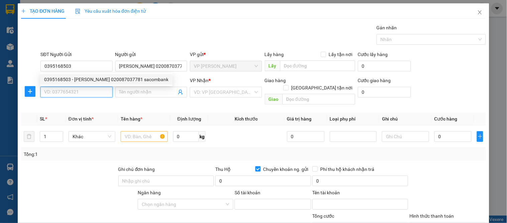
click at [60, 92] on input "SĐT Người Nhận" at bounding box center [76, 92] width 72 height 11
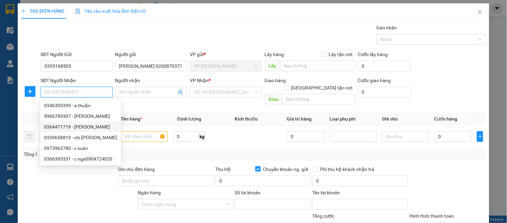
click at [79, 125] on div "0364471719 - [PERSON_NAME]" at bounding box center [80, 126] width 73 height 7
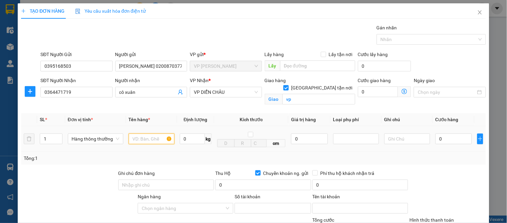
click at [149, 142] on input "text" at bounding box center [152, 139] width 46 height 11
click at [439, 135] on input "0" at bounding box center [454, 139] width 36 height 11
click at [429, 174] on div at bounding box center [448, 181] width 78 height 23
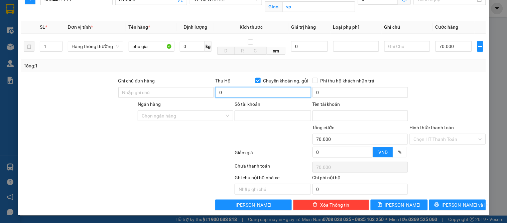
click at [233, 94] on input "0" at bounding box center [263, 92] width 96 height 11
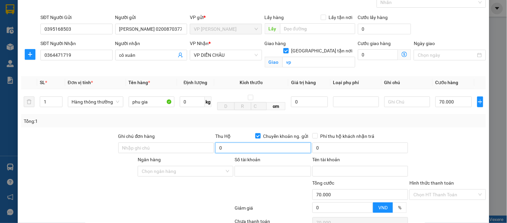
scroll to position [74, 0]
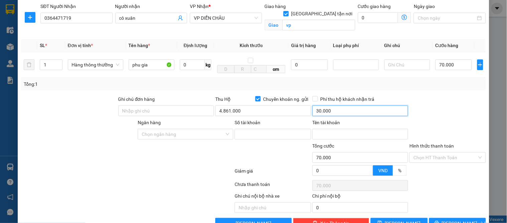
click at [332, 111] on input "30.000" at bounding box center [361, 111] width 96 height 11
click at [402, 91] on div "Transit Pickup Surcharge Ids Transit Deliver Surcharge Ids Transit Deliver Surc…" at bounding box center [253, 89] width 465 height 279
drag, startPoint x: 314, startPoint y: 99, endPoint x: 350, endPoint y: 99, distance: 35.8
click at [314, 99] on span at bounding box center [315, 98] width 5 height 5
click at [314, 99] on input "Phí thu hộ khách nhận trả" at bounding box center [315, 98] width 5 height 5
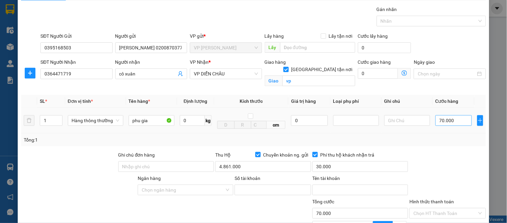
scroll to position [93, 0]
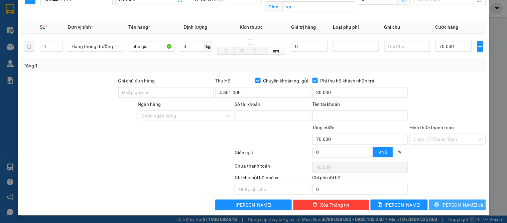
click at [460, 203] on span "[PERSON_NAME] và In" at bounding box center [465, 205] width 47 height 7
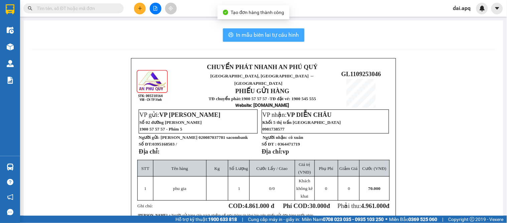
click at [241, 37] on span "In mẫu biên lai tự cấu hình" at bounding box center [267, 35] width 63 height 8
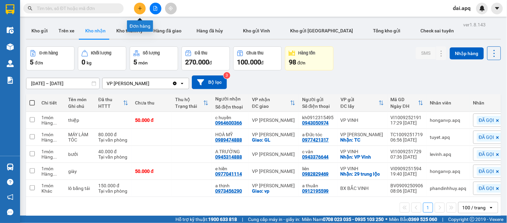
click at [139, 7] on icon "plus" at bounding box center [140, 8] width 5 height 5
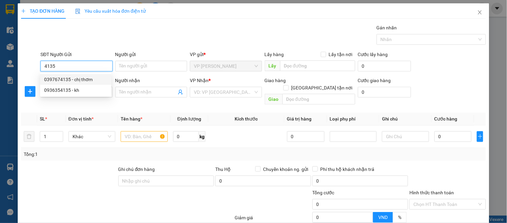
click at [45, 67] on input "4135" at bounding box center [76, 66] width 72 height 11
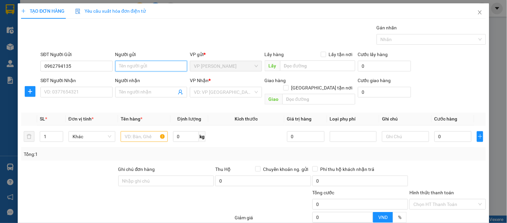
click at [128, 66] on input "Người gửi" at bounding box center [151, 66] width 72 height 11
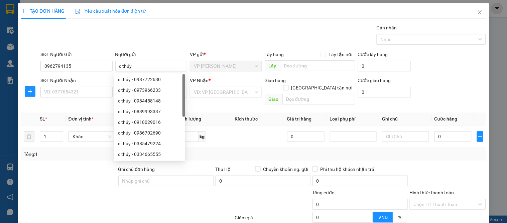
click at [65, 86] on div "SĐT Người Nhận" at bounding box center [76, 82] width 72 height 10
click at [62, 92] on input "SĐT Người Nhận" at bounding box center [76, 92] width 72 height 11
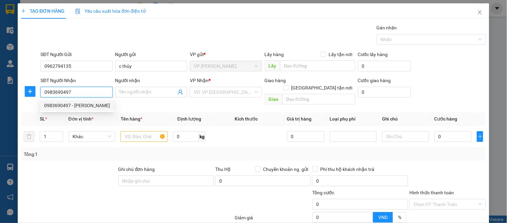
click at [80, 108] on div "0983690497 - [PERSON_NAME]" at bounding box center [77, 105] width 66 height 7
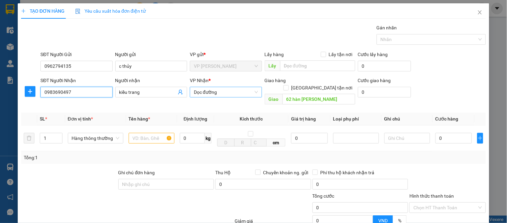
click at [201, 89] on span "Dọc đường" at bounding box center [226, 92] width 64 height 10
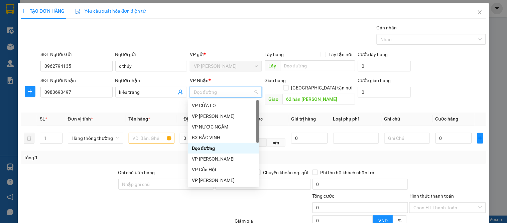
scroll to position [96, 0]
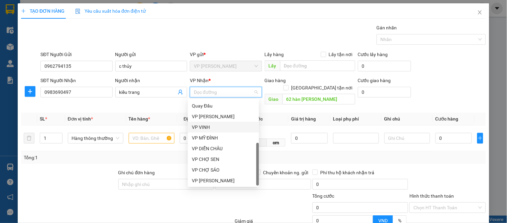
click at [201, 128] on div "VP VINH" at bounding box center [223, 127] width 63 height 7
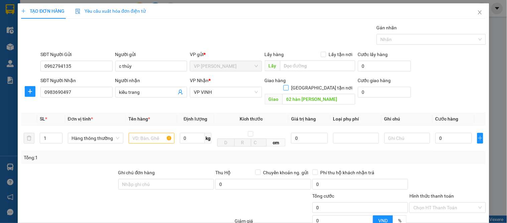
click at [289, 85] on span at bounding box center [286, 87] width 5 height 5
click at [288, 85] on input "[GEOGRAPHIC_DATA] tận nơi" at bounding box center [286, 87] width 5 height 5
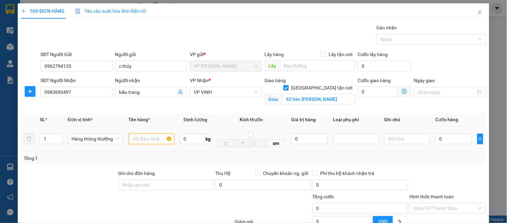
click at [146, 139] on input "text" at bounding box center [152, 139] width 46 height 11
click at [445, 141] on input "0" at bounding box center [454, 139] width 36 height 11
click at [443, 153] on div "Tổng: 1" at bounding box center [253, 158] width 465 height 13
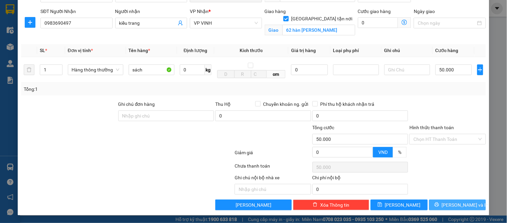
click at [457, 200] on button "[PERSON_NAME] và In" at bounding box center [457, 205] width 57 height 11
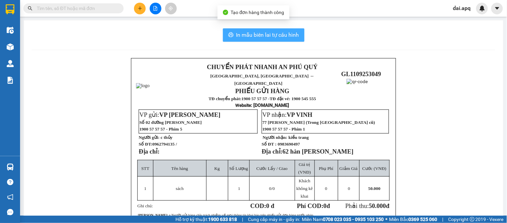
click at [278, 38] on span "In mẫu biên lai tự cấu hình" at bounding box center [267, 35] width 63 height 8
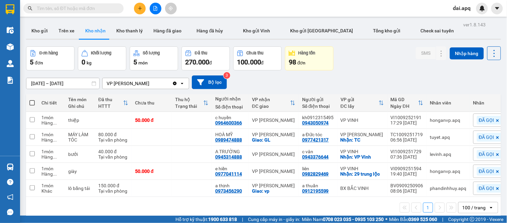
click at [136, 9] on button at bounding box center [140, 9] width 12 height 12
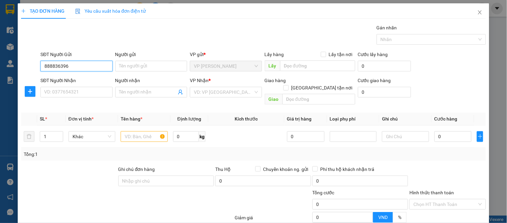
click at [42, 65] on input "888836396" at bounding box center [76, 66] width 72 height 11
drag, startPoint x: 62, startPoint y: 79, endPoint x: 62, endPoint y: 88, distance: 8.7
click at [62, 82] on div "0888836396 - a duẩn" at bounding box center [75, 79] width 63 height 7
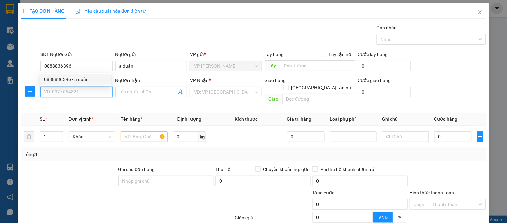
drag, startPoint x: 62, startPoint y: 88, endPoint x: 85, endPoint y: 97, distance: 25.2
click at [62, 91] on input "SĐT Người Nhận" at bounding box center [76, 92] width 72 height 11
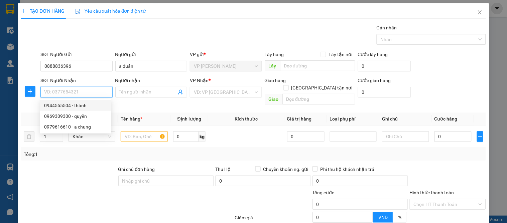
drag, startPoint x: 81, startPoint y: 107, endPoint x: 120, endPoint y: 109, distance: 39.2
click at [82, 107] on div "0944555504 - thành" at bounding box center [75, 105] width 63 height 7
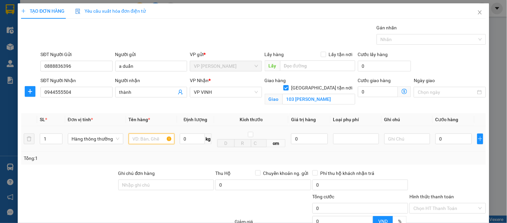
click at [142, 135] on input "text" at bounding box center [152, 139] width 46 height 11
click at [446, 138] on input "0" at bounding box center [454, 139] width 36 height 11
click at [439, 159] on div "Tổng: 1" at bounding box center [254, 158] width 460 height 7
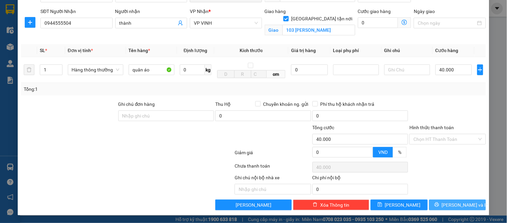
click at [453, 209] on button "[PERSON_NAME] và In" at bounding box center [457, 205] width 57 height 11
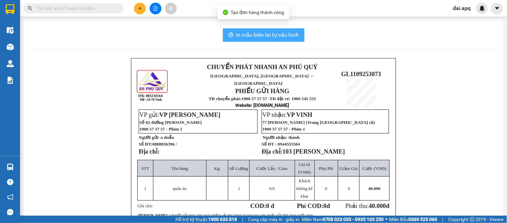
click at [272, 39] on button "In mẫu biên lai tự cấu hình" at bounding box center [264, 34] width 82 height 13
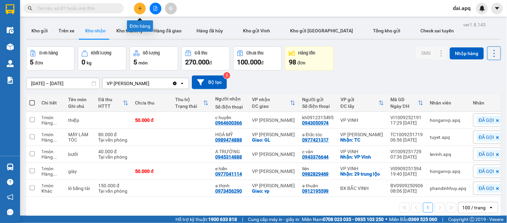
click at [136, 11] on button at bounding box center [140, 9] width 12 height 12
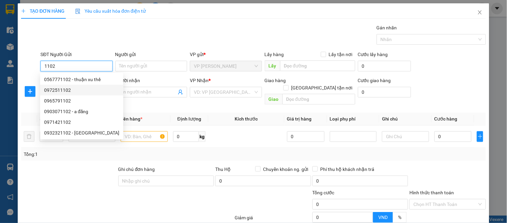
click at [61, 91] on div "0972511102" at bounding box center [81, 90] width 75 height 7
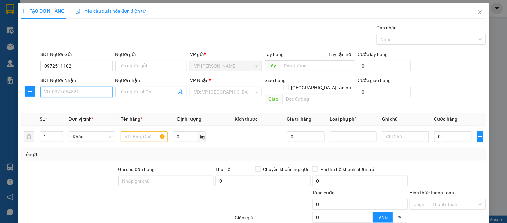
click at [65, 91] on input "SĐT Người Nhận" at bounding box center [76, 92] width 72 height 11
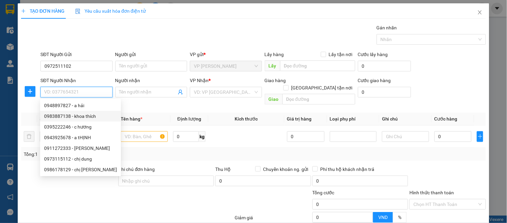
click at [88, 119] on div "0983887138 - khoa thích" at bounding box center [80, 116] width 73 height 7
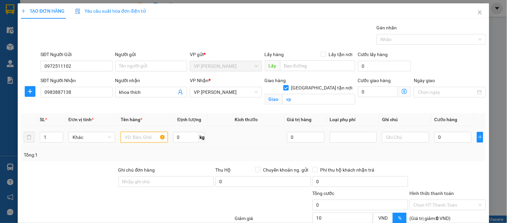
click at [138, 139] on input "text" at bounding box center [144, 137] width 47 height 11
click at [453, 135] on input "0" at bounding box center [453, 137] width 37 height 11
click at [453, 159] on div "Tổng: 1" at bounding box center [253, 155] width 465 height 13
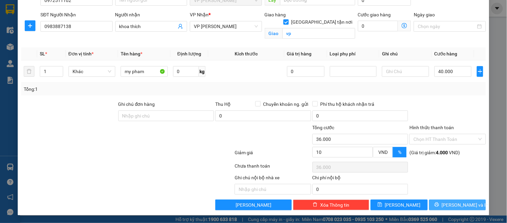
click at [445, 202] on button "[PERSON_NAME] và In" at bounding box center [457, 205] width 57 height 11
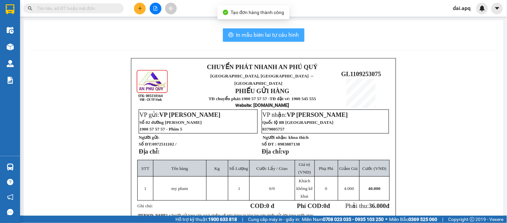
click at [260, 32] on span "In mẫu biên lai tự cấu hình" at bounding box center [267, 35] width 63 height 8
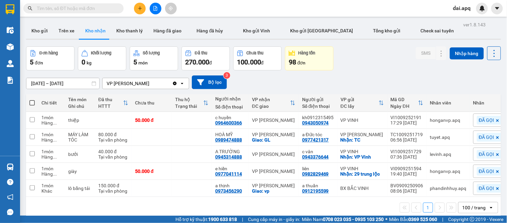
click at [143, 8] on button at bounding box center [140, 9] width 12 height 12
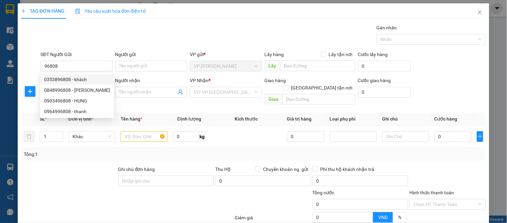
click at [39, 65] on div "SĐT Người Gửi 96808" at bounding box center [76, 62] width 75 height 23
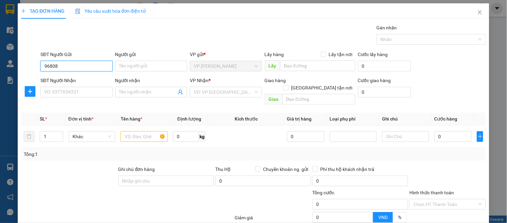
click at [43, 67] on input "96808" at bounding box center [76, 66] width 72 height 11
click at [74, 83] on div "0968087823 - kh" at bounding box center [75, 79] width 63 height 7
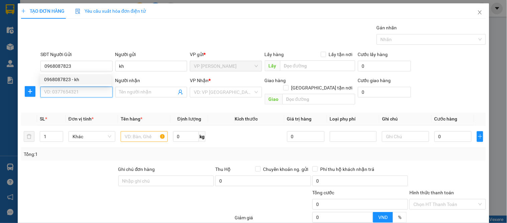
click at [69, 91] on input "SĐT Người Nhận" at bounding box center [76, 92] width 72 height 11
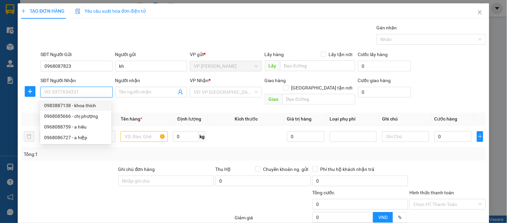
drag, startPoint x: 83, startPoint y: 104, endPoint x: 80, endPoint y: 105, distance: 3.4
click at [83, 104] on div "0983887138 - khoa thích" at bounding box center [75, 105] width 63 height 7
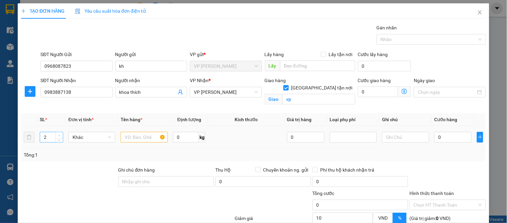
click at [59, 135] on icon "up" at bounding box center [60, 135] width 2 height 1
click at [130, 134] on input "text" at bounding box center [144, 137] width 47 height 11
click at [454, 139] on input "0" at bounding box center [453, 137] width 37 height 11
click at [445, 159] on div "Tổng: 3" at bounding box center [253, 155] width 465 height 13
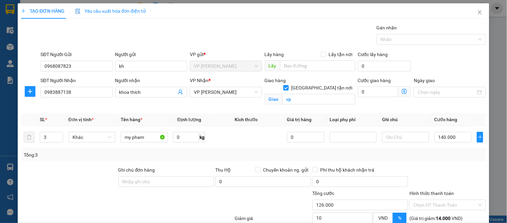
scroll to position [66, 0]
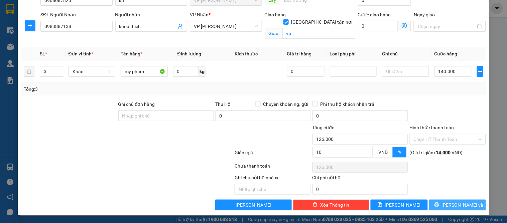
click at [440, 206] on icon "printer" at bounding box center [437, 205] width 5 height 5
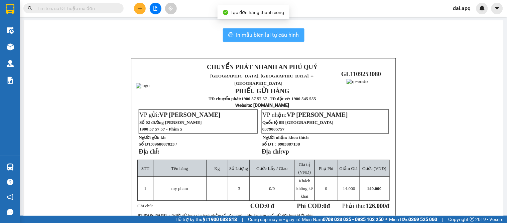
click at [263, 33] on span "In mẫu biên lai tự cấu hình" at bounding box center [267, 35] width 63 height 8
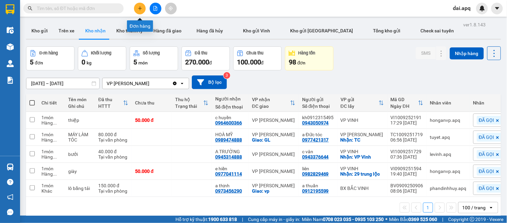
click at [135, 7] on button at bounding box center [140, 9] width 12 height 12
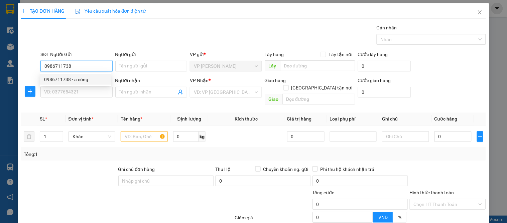
drag, startPoint x: 70, startPoint y: 79, endPoint x: 70, endPoint y: 83, distance: 3.7
click at [70, 80] on div "0986711738 - a công" at bounding box center [75, 79] width 63 height 7
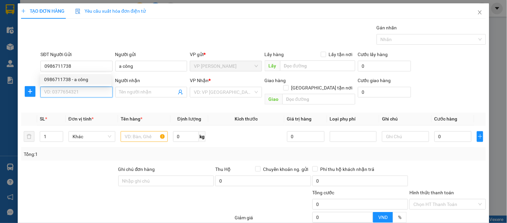
click at [69, 92] on input "SĐT Người Nhận" at bounding box center [76, 92] width 72 height 11
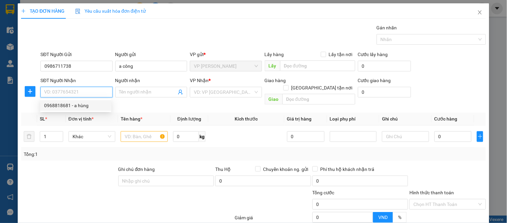
click at [81, 106] on div "0968818681 - a hùng" at bounding box center [75, 105] width 63 height 7
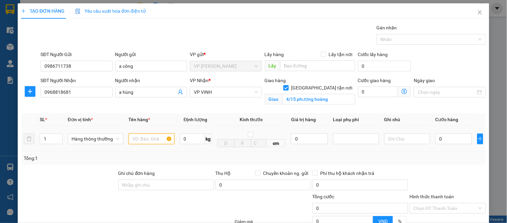
click at [148, 139] on input "text" at bounding box center [152, 139] width 46 height 11
click at [446, 137] on input "0" at bounding box center [454, 139] width 36 height 11
click at [443, 150] on td "60.000" at bounding box center [454, 139] width 42 height 26
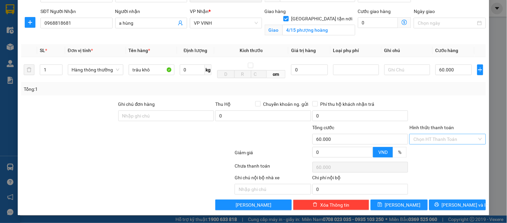
click at [436, 139] on input "Hình thức thanh toán" at bounding box center [446, 139] width 64 height 10
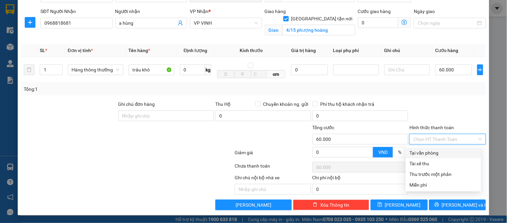
drag, startPoint x: 435, startPoint y: 145, endPoint x: 439, endPoint y: 176, distance: 31.0
click at [434, 151] on div "Tại văn phòng" at bounding box center [444, 153] width 68 height 7
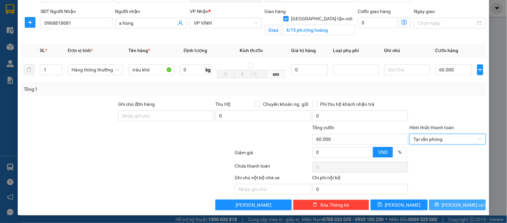
click at [450, 203] on span "[PERSON_NAME] và In" at bounding box center [465, 205] width 47 height 7
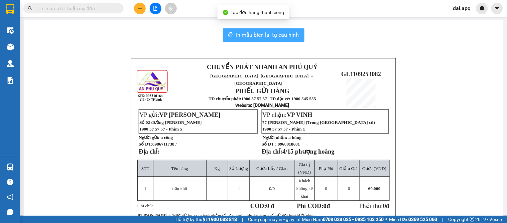
click at [263, 30] on button "In mẫu biên lai tự cấu hình" at bounding box center [264, 34] width 82 height 13
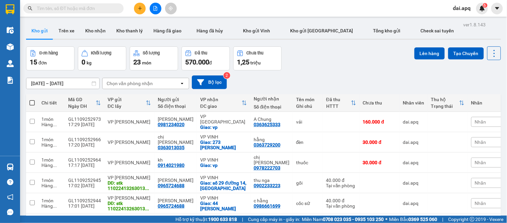
click at [141, 12] on button at bounding box center [140, 9] width 12 height 12
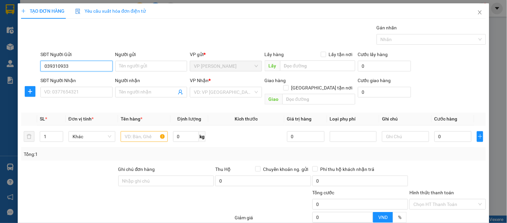
type input "0393109334"
drag, startPoint x: 78, startPoint y: 82, endPoint x: 76, endPoint y: 90, distance: 8.3
click at [78, 82] on div "0393109334 - quang an" at bounding box center [75, 79] width 63 height 7
type input "quang an"
type input "0393109334"
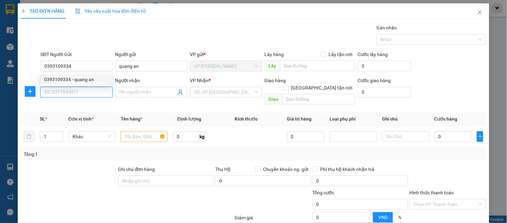
drag, startPoint x: 76, startPoint y: 90, endPoint x: 112, endPoint y: 96, distance: 37.0
click at [76, 91] on input "SĐT Người Nhận" at bounding box center [76, 92] width 72 height 11
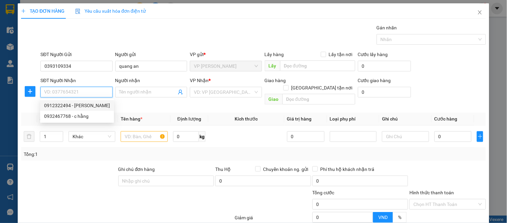
click at [102, 106] on div "0912322494 - NGUYỄN QUANG HÒA" at bounding box center [77, 105] width 66 height 7
type input "0912322494"
type input "NGUYỄN QUANG HÒA"
checkbox input "true"
type input "BẾN XE mới"
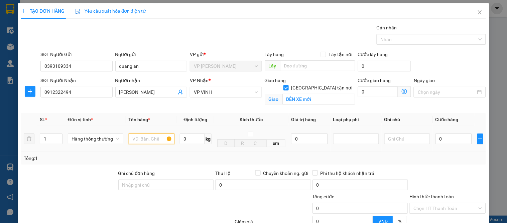
click at [142, 139] on input "text" at bounding box center [152, 139] width 46 height 11
type input "thuốc"
click at [444, 135] on input "0" at bounding box center [454, 139] width 36 height 11
type input "3"
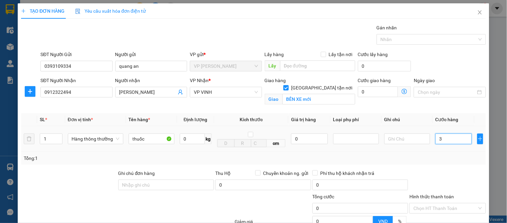
type input "3"
type input "30"
type input "30.000"
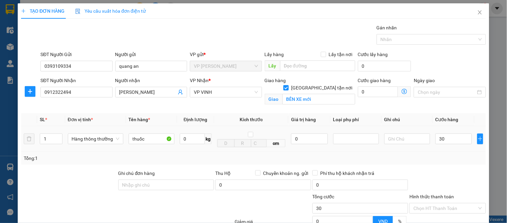
type input "30.000"
click at [433, 151] on td "30.000" at bounding box center [454, 139] width 42 height 26
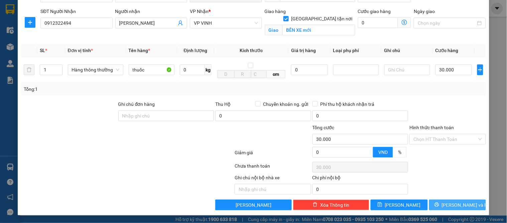
click at [443, 202] on button "[PERSON_NAME] và In" at bounding box center [457, 205] width 57 height 11
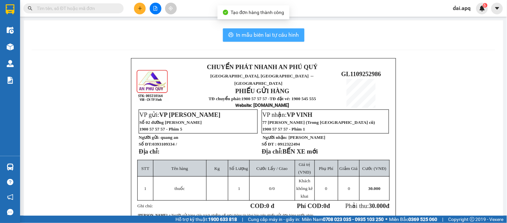
click at [246, 36] on span "In mẫu biên lai tự cấu hình" at bounding box center [267, 35] width 63 height 8
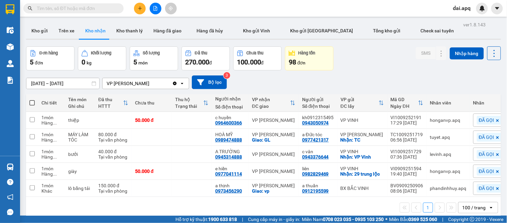
click at [135, 9] on button at bounding box center [140, 9] width 12 height 12
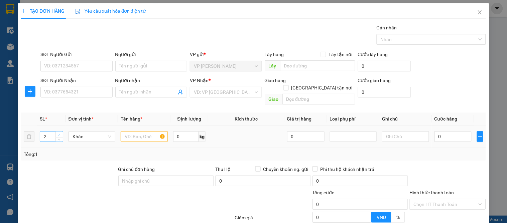
click at [59, 134] on icon "up" at bounding box center [59, 135] width 2 height 2
type input "6"
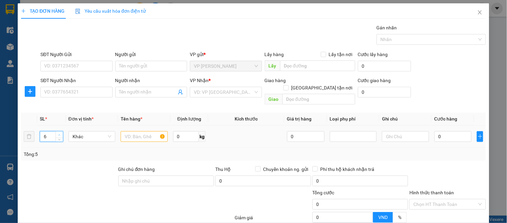
click at [59, 134] on icon "up" at bounding box center [59, 135] width 2 height 2
drag, startPoint x: 134, startPoint y: 126, endPoint x: 160, endPoint y: 124, distance: 25.6
click at [134, 131] on input "text" at bounding box center [144, 136] width 47 height 11
click at [66, 68] on input "SĐT Người Gửi" at bounding box center [76, 66] width 72 height 11
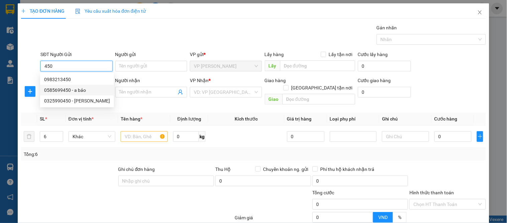
click at [76, 93] on div "0585699450 - a bảo" at bounding box center [77, 90] width 66 height 7
type input "0585699450"
type input "a bảo"
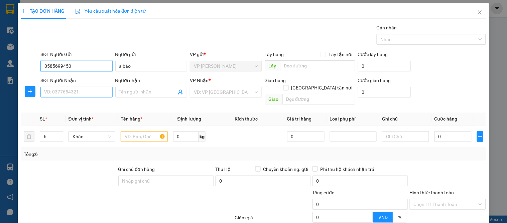
type input "0585699450"
click at [76, 91] on input "SĐT Người Nhận" at bounding box center [76, 92] width 72 height 11
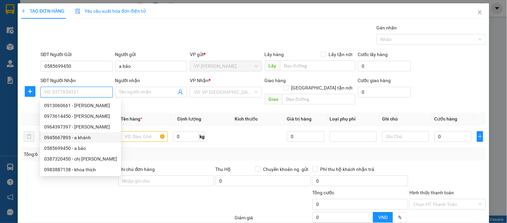
click at [86, 136] on div "0945667893 - a khánh" at bounding box center [80, 137] width 73 height 7
type input "0945667893"
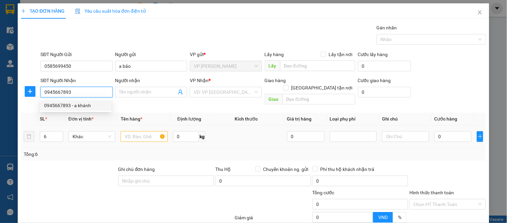
type input "a khánh"
checkbox input "true"
type input "vp"
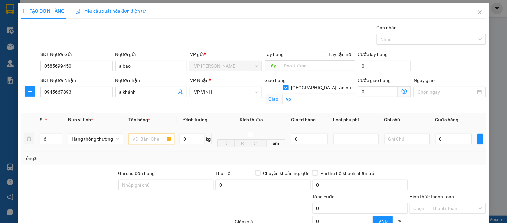
click at [136, 142] on input "text" at bounding box center [152, 139] width 46 height 11
type input "sơn"
drag, startPoint x: 439, startPoint y: 138, endPoint x: 447, endPoint y: 136, distance: 7.8
click at [440, 138] on input "0" at bounding box center [454, 139] width 36 height 11
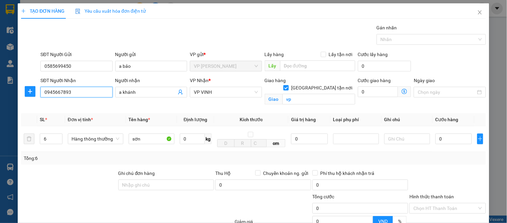
drag, startPoint x: 80, startPoint y: 91, endPoint x: 21, endPoint y: 97, distance: 58.5
click at [21, 97] on div "SĐT Người Nhận 0945667893 Người nhận a khánh VP Nhận * VP VINH Giao hàng Giao t…" at bounding box center [253, 92] width 467 height 31
type input "0964015307"
click at [58, 108] on div "0964015307 - a thiên" at bounding box center [75, 105] width 63 height 7
type input "a thiên"
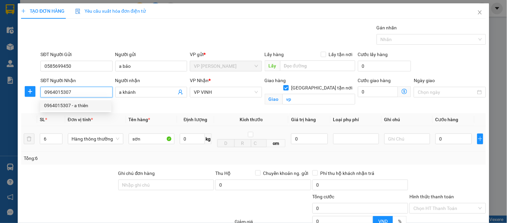
checkbox input "false"
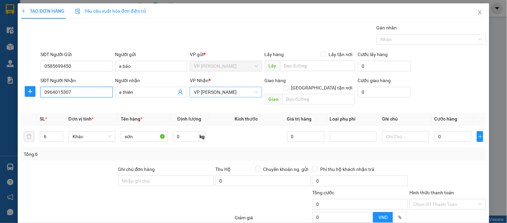
click at [209, 90] on span "VP [PERSON_NAME]" at bounding box center [226, 92] width 64 height 10
type input "0964015307"
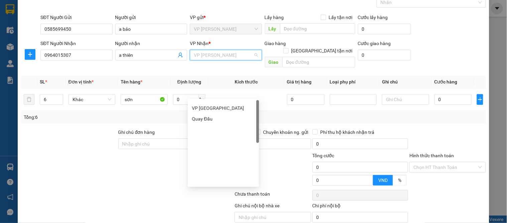
scroll to position [96, 0]
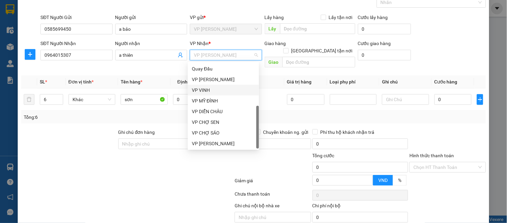
click at [202, 91] on div "VP VINH" at bounding box center [223, 90] width 63 height 7
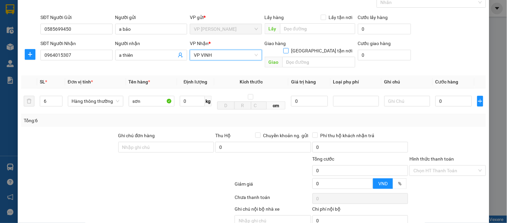
click at [288, 48] on input "[GEOGRAPHIC_DATA] tận nơi" at bounding box center [286, 50] width 5 height 5
checkbox input "true"
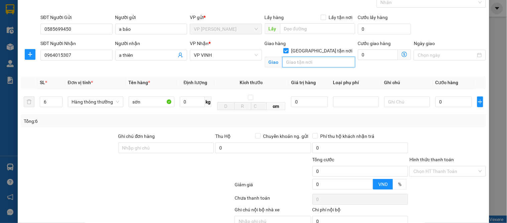
click at [312, 57] on input "text" at bounding box center [319, 62] width 73 height 11
type input "vp"
drag, startPoint x: 119, startPoint y: 122, endPoint x: 127, endPoint y: 122, distance: 8.1
click at [122, 123] on div "Tổng: 6" at bounding box center [110, 121] width 173 height 7
click at [181, 126] on div "Tổng: 6" at bounding box center [253, 121] width 465 height 13
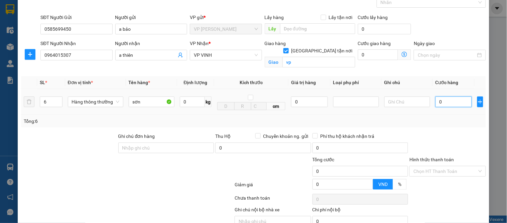
click at [444, 104] on input "0" at bounding box center [454, 102] width 36 height 11
type input "1"
type input "18"
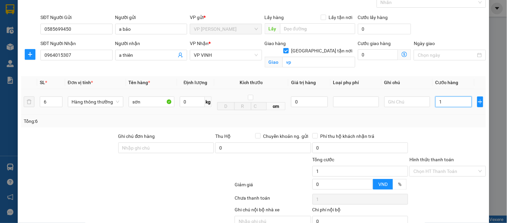
type input "18"
type input "180"
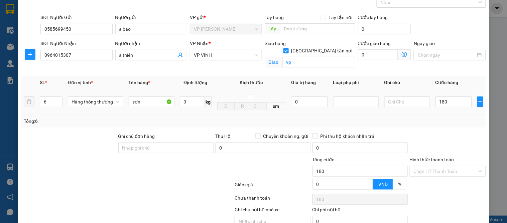
type input "180.000"
click at [444, 122] on div "Tổng: 6" at bounding box center [254, 121] width 460 height 7
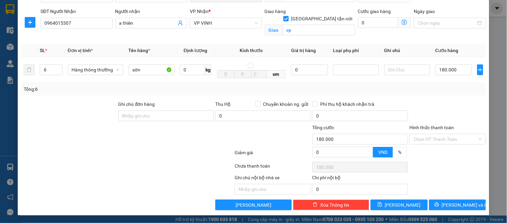
scroll to position [0, 0]
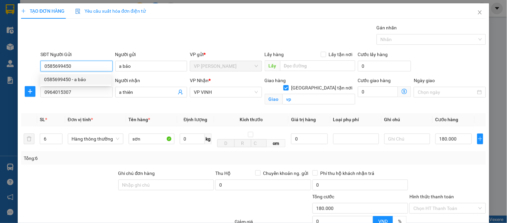
drag, startPoint x: 79, startPoint y: 65, endPoint x: 12, endPoint y: 64, distance: 66.9
click at [12, 64] on div "TẠO ĐƠN HÀNG Yêu cầu xuất hóa đơn điện tử Transit Pickup Surcharge Ids Transit …" at bounding box center [253, 111] width 507 height 223
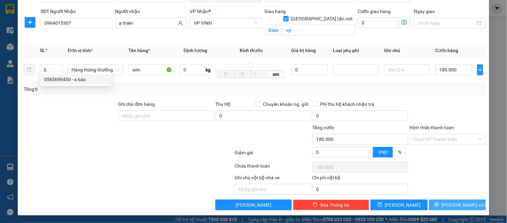
click at [448, 206] on span "[PERSON_NAME] và In" at bounding box center [465, 205] width 47 height 7
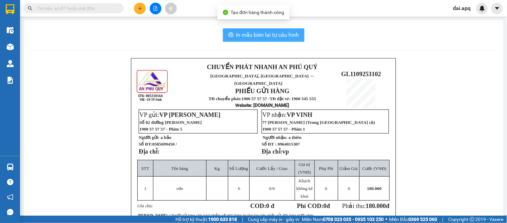
click at [269, 31] on span "In mẫu biên lai tự cấu hình" at bounding box center [267, 35] width 63 height 8
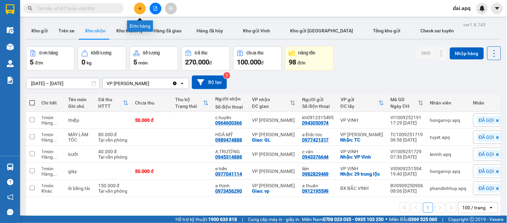
click at [141, 8] on icon "plus" at bounding box center [140, 8] width 4 height 0
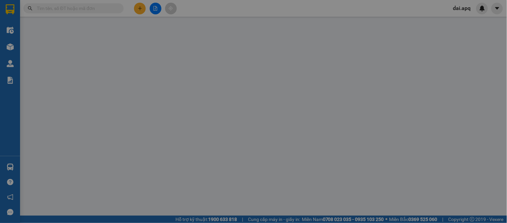
click at [141, 8] on span "Yêu cầu xuất hóa đơn điện tử" at bounding box center [110, 10] width 71 height 5
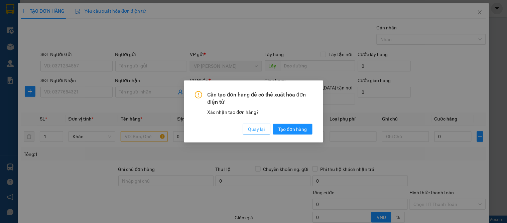
click at [253, 130] on span "Quay lại" at bounding box center [257, 129] width 17 height 7
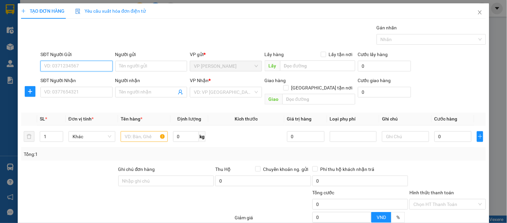
paste input "0585699450"
type input "0585699450"
click at [63, 81] on div "0585699450 - a bảo" at bounding box center [75, 79] width 63 height 7
type input "a bảo"
type input "0585699450"
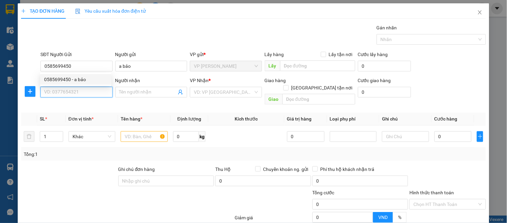
drag, startPoint x: 57, startPoint y: 92, endPoint x: 61, endPoint y: 95, distance: 5.0
click at [57, 93] on input "SĐT Người Nhận" at bounding box center [76, 92] width 72 height 11
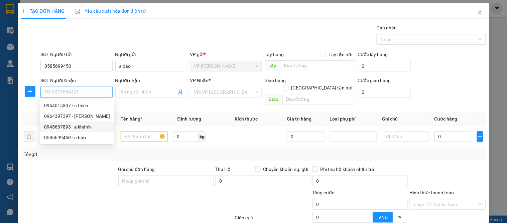
click at [80, 128] on div "0945667893 - a khánh" at bounding box center [77, 126] width 66 height 7
type input "0945667893"
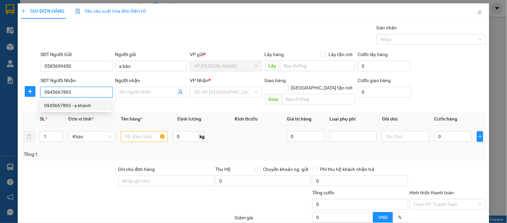
type input "a khánh"
checkbox input "true"
type input "vp"
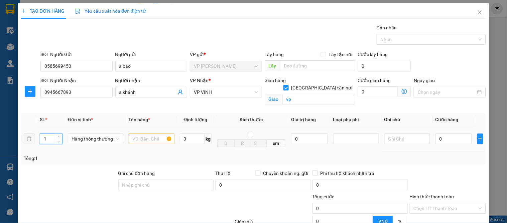
click at [48, 142] on input "1" at bounding box center [51, 139] width 22 height 10
type input "11"
click at [162, 141] on input "text" at bounding box center [152, 139] width 46 height 11
type input "sơn"
click at [441, 141] on input "0" at bounding box center [454, 139] width 36 height 11
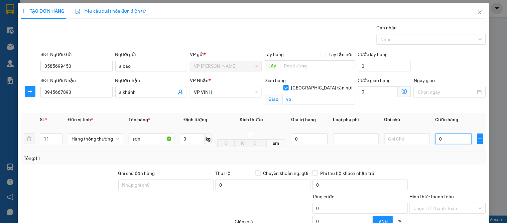
type input "3"
type input "33"
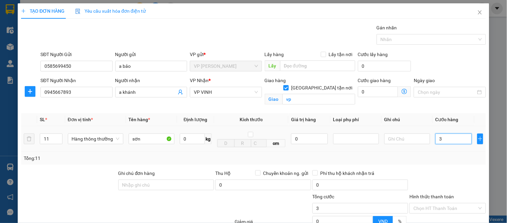
type input "33"
type input "330"
click at [435, 169] on div "Transit Pickup Surcharge Ids Transit Deliver Surcharge Ids Transit Deliver Surc…" at bounding box center [253, 152] width 465 height 256
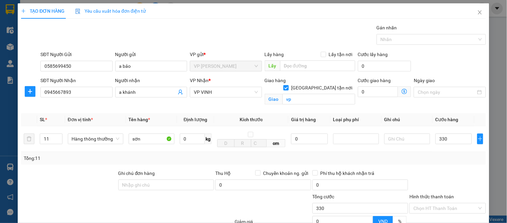
type input "330.000"
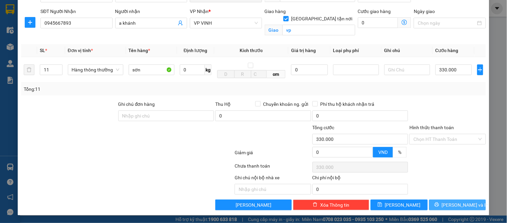
click at [448, 205] on span "[PERSON_NAME] và In" at bounding box center [465, 205] width 47 height 7
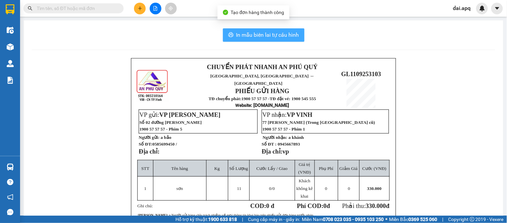
click at [252, 34] on span "In mẫu biên lai tự cấu hình" at bounding box center [267, 35] width 63 height 8
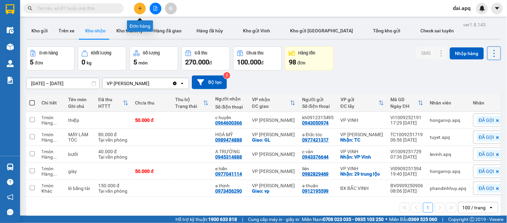
click at [138, 6] on icon "plus" at bounding box center [140, 8] width 5 height 5
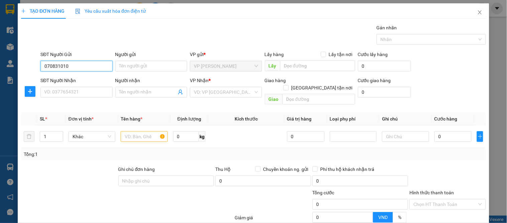
type input "0708310108"
drag, startPoint x: 89, startPoint y: 66, endPoint x: 34, endPoint y: 76, distance: 55.7
click at [34, 76] on form "SĐT Người Gửi 0708310108 0708310108 Người gửi Tên người gửi VP gửi * VP GIA LÂM…" at bounding box center [253, 79] width 465 height 57
type input "0708310108"
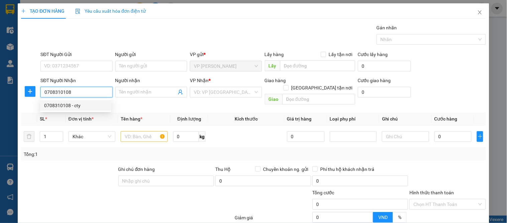
click at [73, 107] on div "0708310108 - cty" at bounding box center [75, 105] width 63 height 7
type input "cty"
checkbox input "true"
type input "15A hồ quý ly( kho vinh phương cố định luôn)"
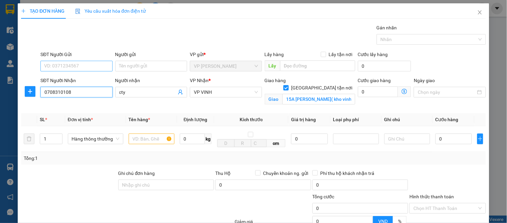
type input "0708310108"
click at [62, 66] on input "SĐT Người Gửi" at bounding box center [76, 66] width 72 height 11
type input "0357781429"
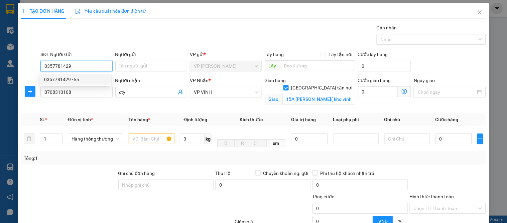
drag, startPoint x: 75, startPoint y: 79, endPoint x: 78, endPoint y: 84, distance: 6.8
click at [74, 79] on div "0357781429 - kh" at bounding box center [75, 79] width 63 height 7
type input "kh"
type input "0357781429"
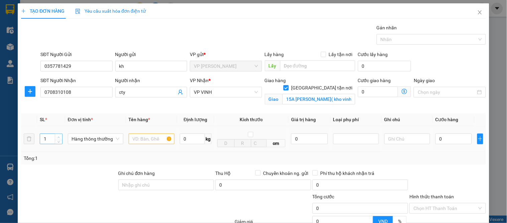
type input "2"
drag, startPoint x: 60, startPoint y: 136, endPoint x: 80, endPoint y: 135, distance: 19.4
click at [69, 135] on tr "2 Hàng thông thường 0 kg cm 0 0" at bounding box center [253, 139] width 465 height 26
click at [141, 141] on input "text" at bounding box center [152, 139] width 46 height 11
type input "d"
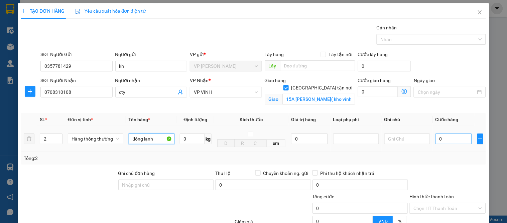
type input "đông lạnh"
click at [444, 142] on input "0" at bounding box center [454, 139] width 36 height 11
type input "2"
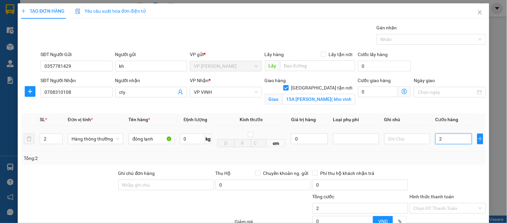
type input "20"
type input "200"
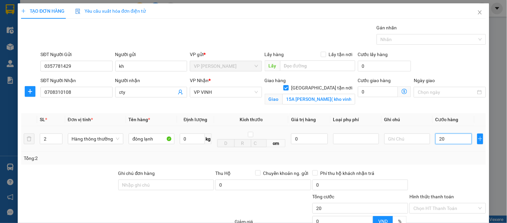
type input "200"
type input "200.000"
click at [437, 163] on div "Tổng: 2" at bounding box center [253, 158] width 465 height 13
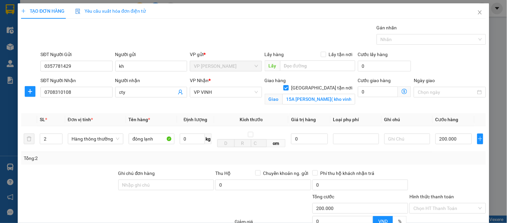
scroll to position [69, 0]
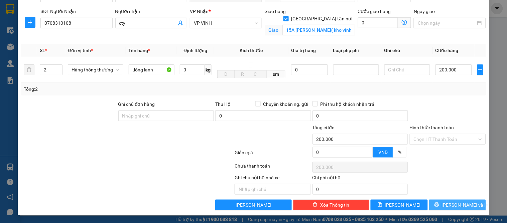
click at [450, 207] on span "[PERSON_NAME] và In" at bounding box center [465, 205] width 47 height 7
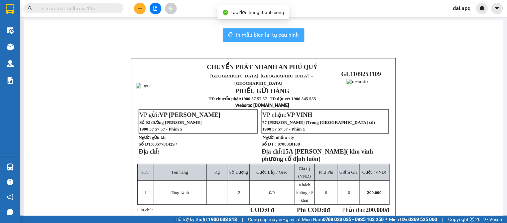
click at [261, 38] on span "In mẫu biên lai tự cấu hình" at bounding box center [267, 35] width 63 height 8
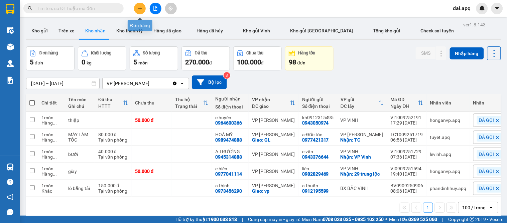
click at [140, 8] on icon "plus" at bounding box center [140, 8] width 0 height 4
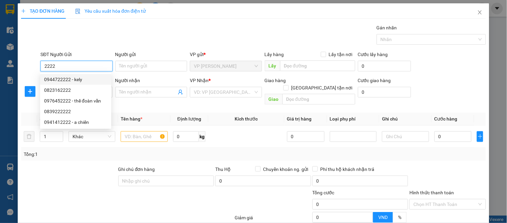
click at [44, 66] on input "2222" at bounding box center [76, 66] width 72 height 11
type input "52222"
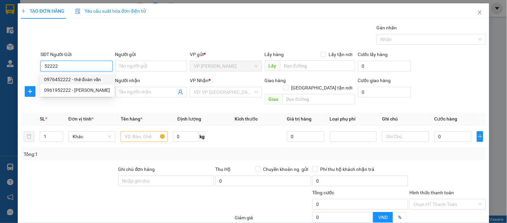
drag, startPoint x: 66, startPoint y: 64, endPoint x: 21, endPoint y: 64, distance: 44.5
click at [21, 64] on div "SĐT Người Gửi 52222 Người gửi Tên người gửi VP gửi * VP GIA LÂM Lấy hàng Lấy tậ…" at bounding box center [253, 62] width 467 height 23
type input "0936092222"
drag, startPoint x: 60, startPoint y: 81, endPoint x: 59, endPoint y: 91, distance: 9.8
click at [60, 82] on div "0936092222 - hạnh anh" at bounding box center [75, 79] width 63 height 7
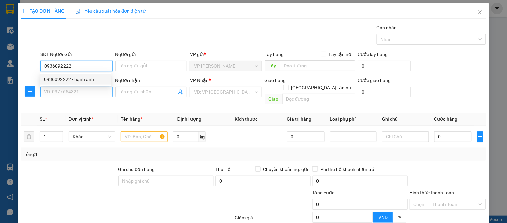
type input "hạnh anh"
type input "0936092222"
click at [59, 91] on input "SĐT Người Nhận" at bounding box center [76, 92] width 72 height 11
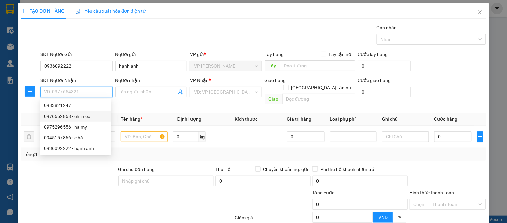
click at [81, 116] on div "0976652868 - chi mèo" at bounding box center [75, 116] width 63 height 7
type input "0976652868"
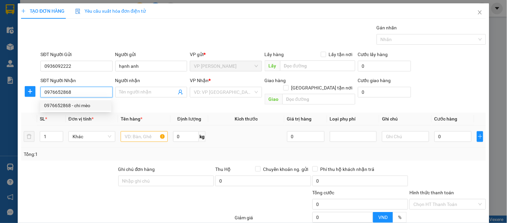
type input "chi mèo"
checkbox input "true"
type input "105 nguyễn cảnh hoan"
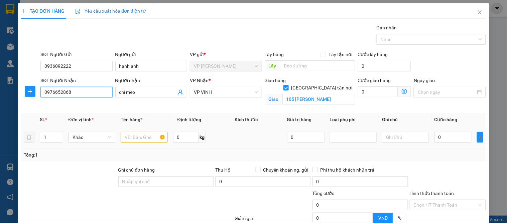
type input "10"
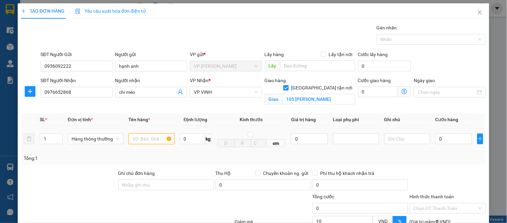
click at [138, 140] on input "text" at bounding box center [152, 139] width 46 height 11
type input "hoa quả"
click at [443, 141] on input "0" at bounding box center [454, 139] width 36 height 11
type input "5"
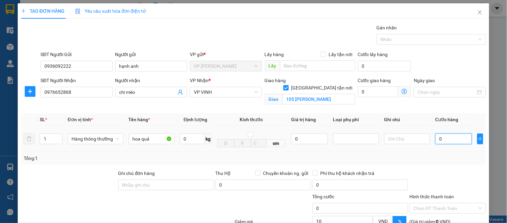
type input "5"
type input "50"
type input "50.000"
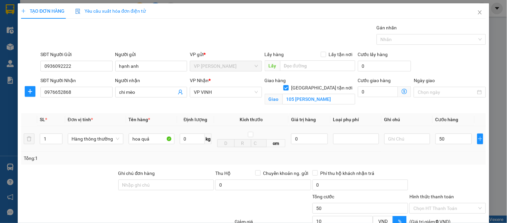
type input "45.000"
click at [433, 167] on div "Transit Pickup Surcharge Ids Transit Deliver Surcharge Ids Transit Deliver Surc…" at bounding box center [253, 152] width 465 height 256
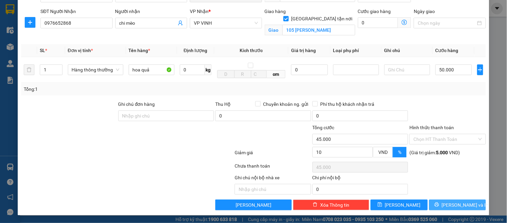
click at [447, 209] on button "[PERSON_NAME] và In" at bounding box center [457, 205] width 57 height 11
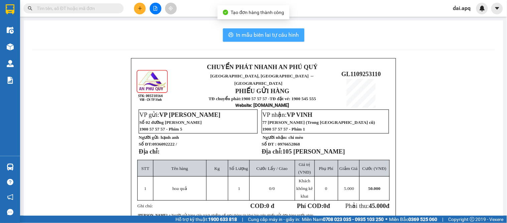
click at [257, 40] on button "In mẫu biên lai tự cấu hình" at bounding box center [264, 34] width 82 height 13
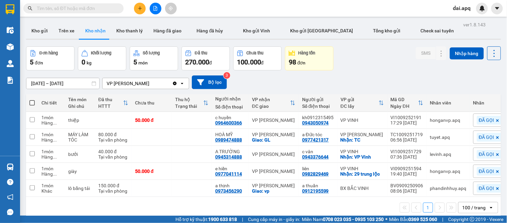
click at [264, 86] on div "[DATE] – [DATE] Press the down arrow key to interact with the calendar and sele…" at bounding box center [263, 83] width 475 height 14
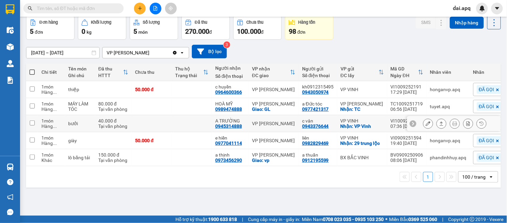
click at [437, 127] on button at bounding box center [441, 124] width 9 height 12
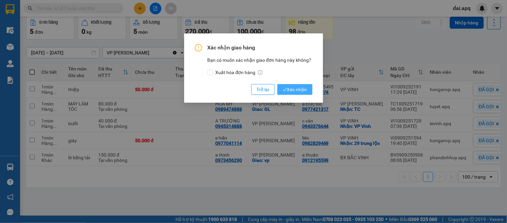
click at [296, 89] on span "Xác nhận" at bounding box center [295, 89] width 24 height 7
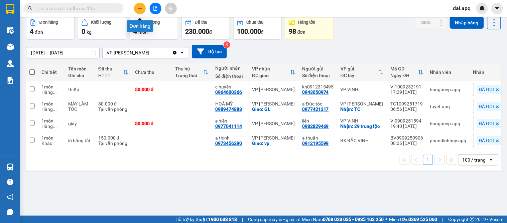
click at [137, 9] on button at bounding box center [140, 9] width 12 height 12
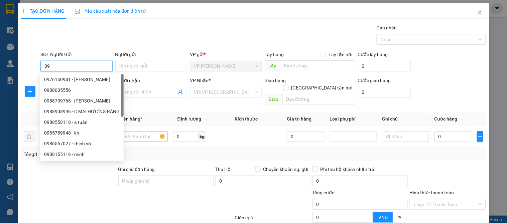
type input "0"
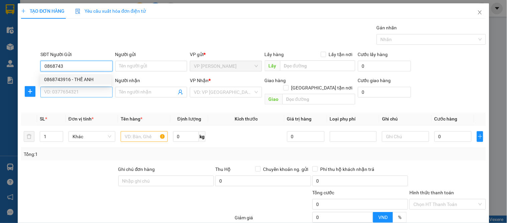
drag, startPoint x: 85, startPoint y: 78, endPoint x: 81, endPoint y: 87, distance: 9.8
click at [84, 78] on div "0868743916 - THẾ ANH" at bounding box center [75, 79] width 63 height 7
type input "0868743916"
type input "THẾ ANH"
type input "0868743916"
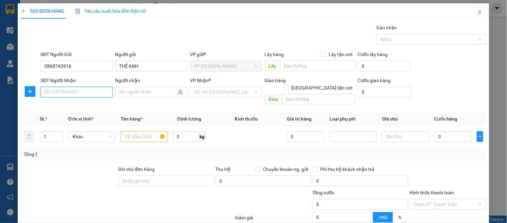
click at [80, 95] on input "SĐT Người Nhận" at bounding box center [76, 92] width 72 height 11
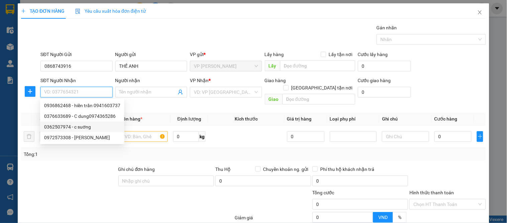
click at [82, 130] on div "0362507974 - c suơng" at bounding box center [82, 126] width 76 height 7
type input "0362507974"
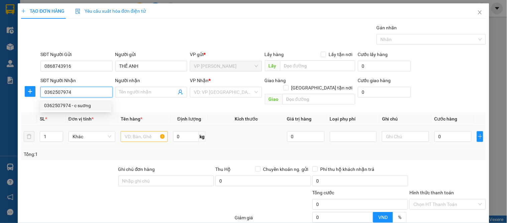
type input "c suơng"
checkbox input "true"
type input "83 hoang phan thái"
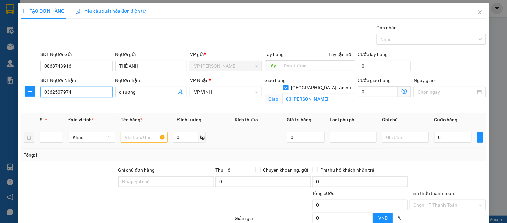
type input "10"
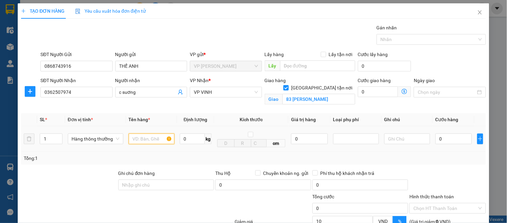
click at [141, 141] on input "text" at bounding box center [152, 139] width 46 height 11
type input "bánh"
click at [437, 139] on input "0" at bounding box center [454, 139] width 36 height 11
type input "4"
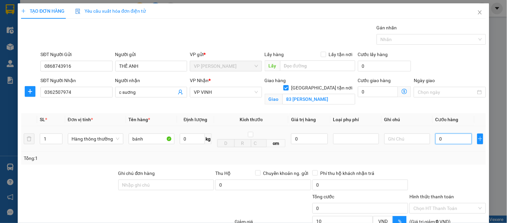
type input "4"
type input "40"
type input "40.000"
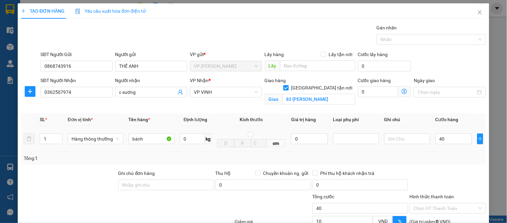
type input "36.000"
click at [446, 155] on div "Tổng: 1" at bounding box center [254, 158] width 460 height 7
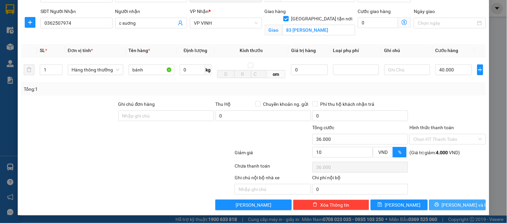
click at [456, 206] on span "[PERSON_NAME] và In" at bounding box center [465, 205] width 47 height 7
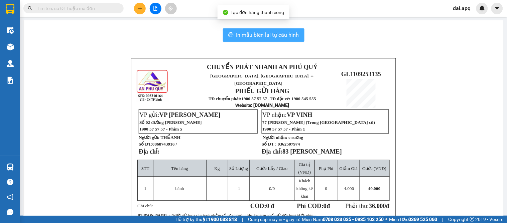
click at [260, 41] on button "In mẫu biên lai tự cấu hình" at bounding box center [264, 34] width 82 height 13
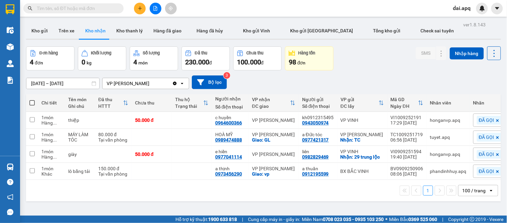
click at [280, 84] on div "[DATE] – [DATE] Press the down arrow key to interact with the calendar and sele…" at bounding box center [263, 83] width 475 height 14
click at [142, 13] on button at bounding box center [140, 9] width 12 height 12
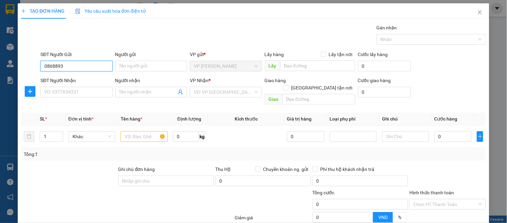
scroll to position [37, 0]
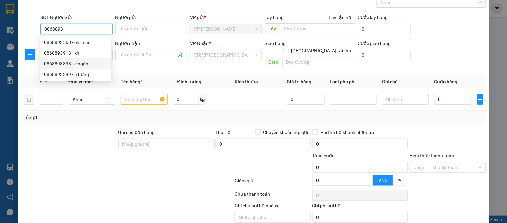
click at [77, 65] on div "0868893338 - c ngân" at bounding box center [75, 63] width 63 height 7
type input "0868893338"
type input "c ngân"
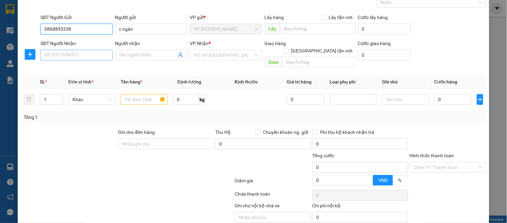
type input "0868893338"
drag, startPoint x: 71, startPoint y: 57, endPoint x: 141, endPoint y: 56, distance: 70.3
click at [72, 57] on input "SĐT Người Nhận" at bounding box center [76, 55] width 72 height 11
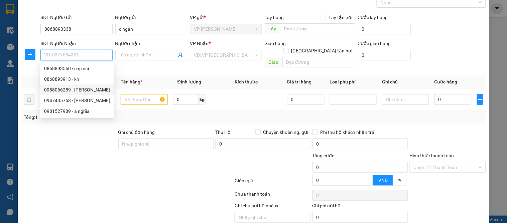
click at [66, 91] on div "0988066289 - c huyền" at bounding box center [77, 89] width 66 height 7
type input "0988066289"
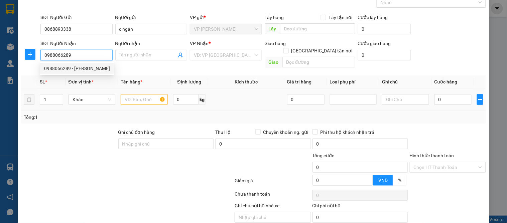
type input "c huyền"
checkbox input "true"
type input "12 đg 17 vinh tân"
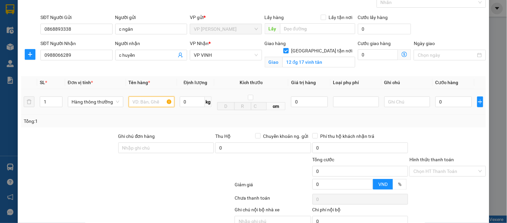
click at [140, 105] on input "text" at bounding box center [152, 102] width 46 height 11
type input "my pham"
click at [444, 105] on input "0" at bounding box center [454, 102] width 36 height 11
type input "5"
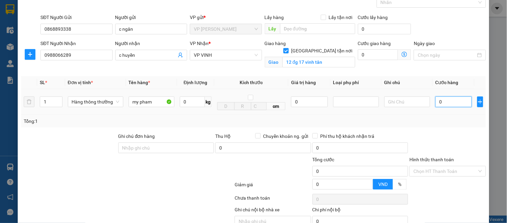
type input "5"
type input "0"
click at [452, 135] on div at bounding box center [448, 144] width 78 height 23
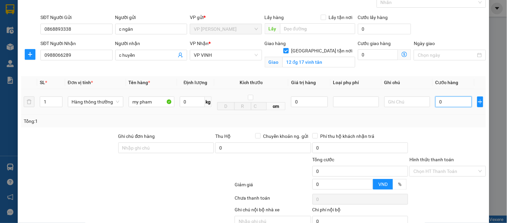
click at [442, 102] on input "0" at bounding box center [454, 102] width 36 height 11
type input "6"
type input "60"
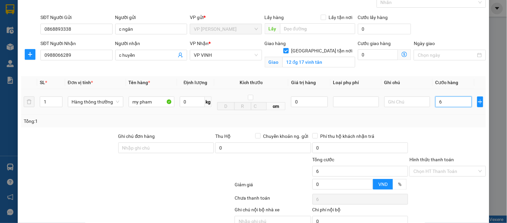
type input "60"
type input "60.000"
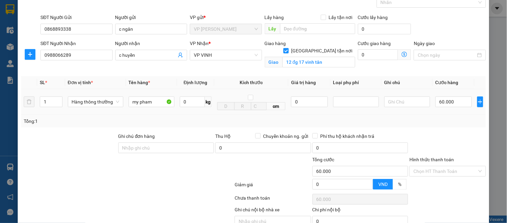
click at [454, 119] on div "Tổng: 1" at bounding box center [254, 121] width 460 height 7
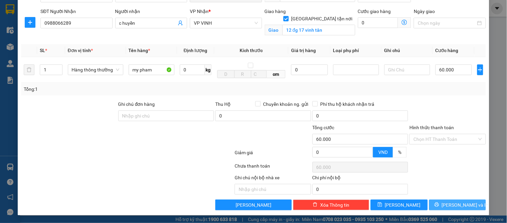
click at [452, 202] on span "[PERSON_NAME] và In" at bounding box center [465, 205] width 47 height 7
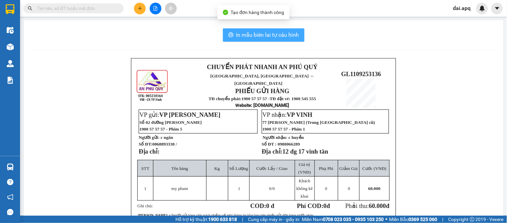
click at [255, 35] on span "In mẫu biên lai tự cấu hình" at bounding box center [267, 35] width 63 height 8
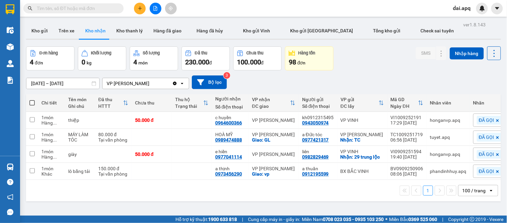
click at [277, 82] on div "[DATE] – [DATE] Press the down arrow key to interact with the calendar and sele…" at bounding box center [263, 83] width 475 height 14
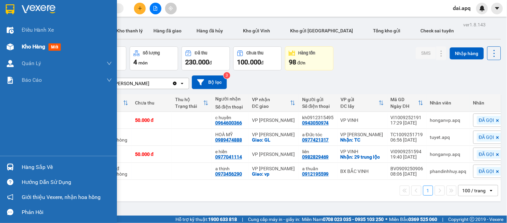
click at [32, 49] on span "Kho hàng" at bounding box center [33, 46] width 23 height 6
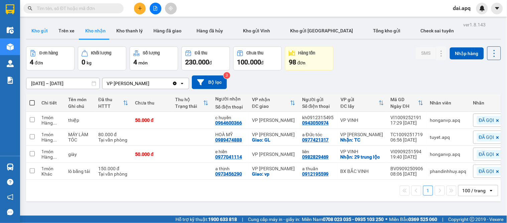
drag, startPoint x: 40, startPoint y: 29, endPoint x: 70, endPoint y: 39, distance: 31.5
click at [40, 29] on button "Kho gửi" at bounding box center [39, 31] width 27 height 16
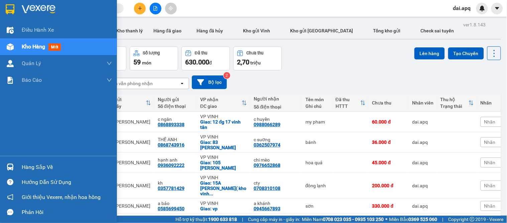
click at [34, 170] on div "Hàng sắp về" at bounding box center [67, 168] width 90 height 10
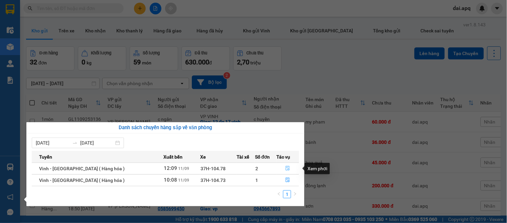
click at [287, 168] on icon "file-done" at bounding box center [288, 168] width 5 height 5
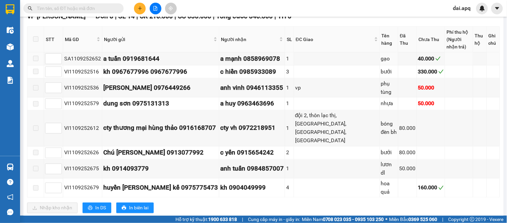
scroll to position [295, 0]
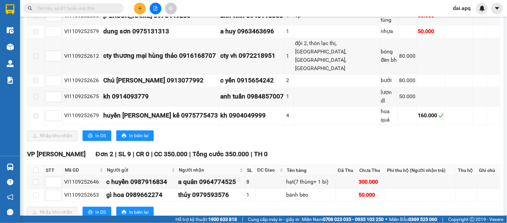
click at [32, 165] on th at bounding box center [35, 170] width 17 height 11
click at [35, 168] on input "checkbox" at bounding box center [35, 170] width 5 height 5
checkbox input "true"
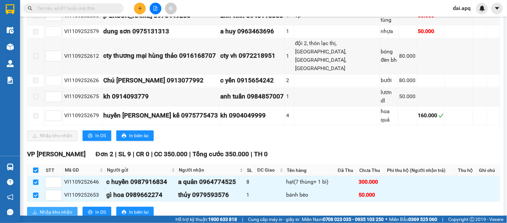
click at [39, 207] on button "Nhập kho nhận" at bounding box center [52, 212] width 51 height 11
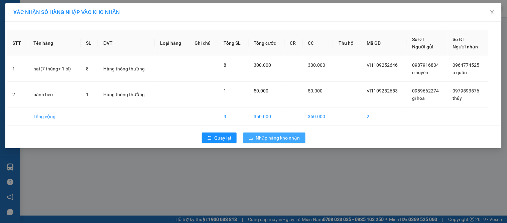
click at [263, 140] on span "Nhập hàng kho nhận" at bounding box center [278, 137] width 44 height 7
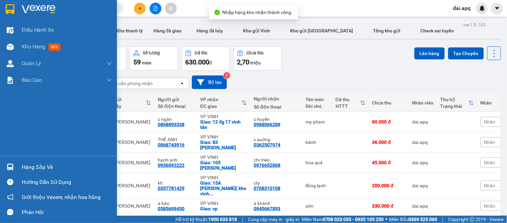
click at [7, 163] on div at bounding box center [10, 168] width 12 height 12
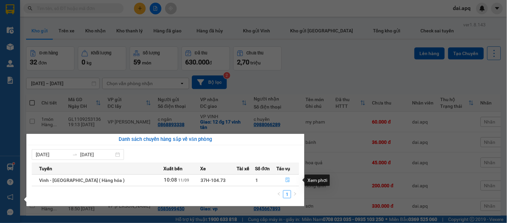
click at [286, 180] on icon "file-done" at bounding box center [288, 180] width 5 height 5
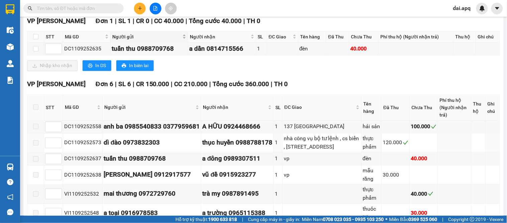
scroll to position [186, 0]
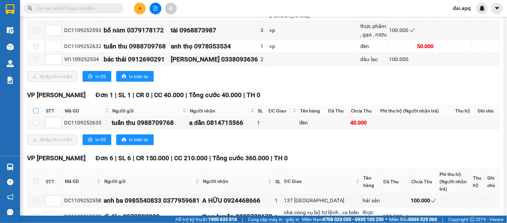
drag, startPoint x: 38, startPoint y: 103, endPoint x: 37, endPoint y: 125, distance: 22.5
click at [37, 125] on div "VP GIA LÂM Đơn 1 | SL 1 | CR 0 | CC 40.000 | Tổng cước 40.000 | TH 0 STT Mã GD …" at bounding box center [263, 120] width 473 height 60
drag, startPoint x: 36, startPoint y: 103, endPoint x: 29, endPoint y: 123, distance: 20.9
click at [35, 108] on input "checkbox" at bounding box center [35, 110] width 5 height 5
checkbox input "true"
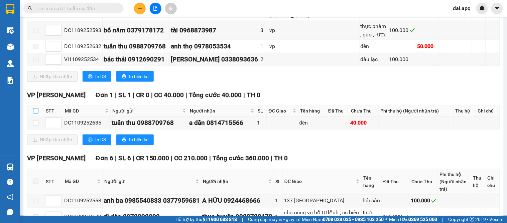
checkbox input "true"
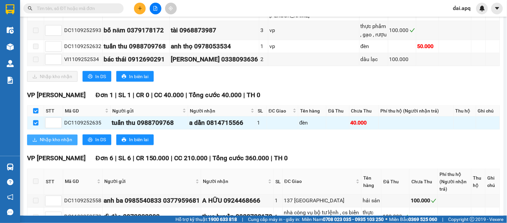
click at [37, 135] on button "Nhập kho nhận" at bounding box center [52, 140] width 51 height 11
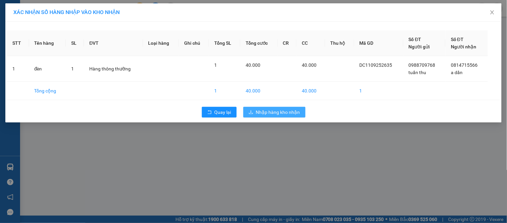
click at [262, 114] on span "Nhập hàng kho nhận" at bounding box center [278, 112] width 44 height 7
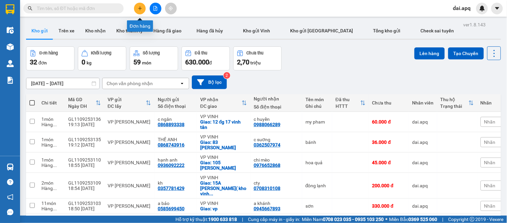
click at [135, 9] on button at bounding box center [140, 9] width 12 height 12
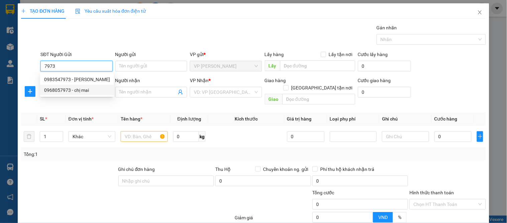
click at [84, 93] on div "0968057973 - chị mai" at bounding box center [77, 90] width 66 height 7
type input "0968057973"
type input "chị mai"
type input "0968057973"
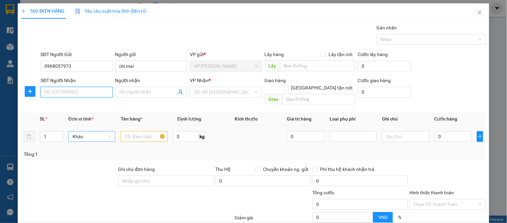
drag, startPoint x: 71, startPoint y: 92, endPoint x: 75, endPoint y: 126, distance: 34.0
click at [71, 93] on input "SĐT Người Nhận" at bounding box center [76, 92] width 72 height 11
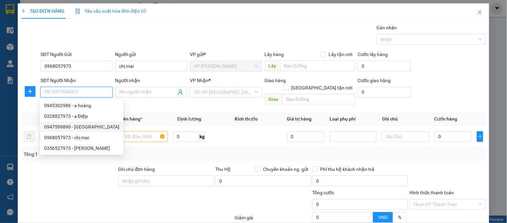
click at [83, 127] on div "0947599890 - huy hồ" at bounding box center [81, 126] width 75 height 7
type input "0947599890"
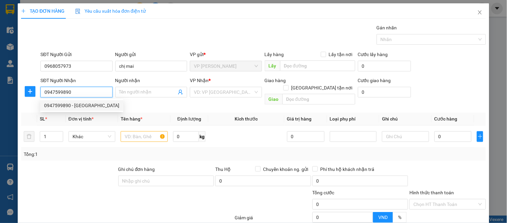
type input "huy hồ"
checkbox input "true"
type input "xóm 5 nghi kim"
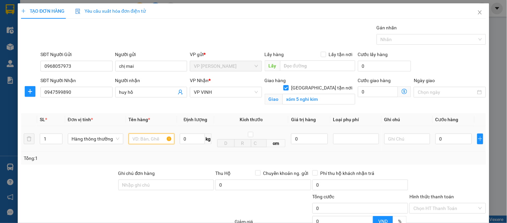
click at [138, 143] on input "text" at bounding box center [152, 139] width 46 height 11
type input "quân áo"
click at [437, 143] on input "0" at bounding box center [454, 139] width 36 height 11
type input "1"
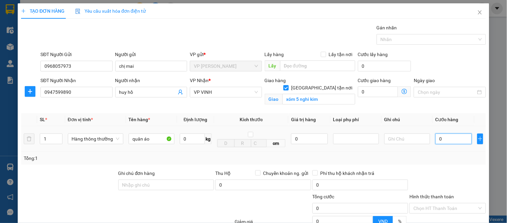
type input "1"
type input "18"
type input "180"
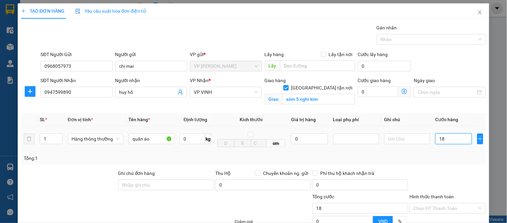
type input "180"
type input "180.000"
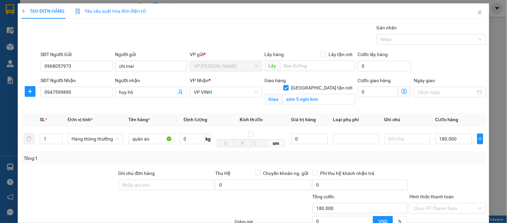
drag, startPoint x: 495, startPoint y: 182, endPoint x: 373, endPoint y: 168, distance: 122.5
click at [484, 185] on div "TẠO ĐƠN HÀNG Yêu cầu xuất hóa đơn điện tử Transit Pickup Surcharge Ids Transit …" at bounding box center [253, 111] width 507 height 223
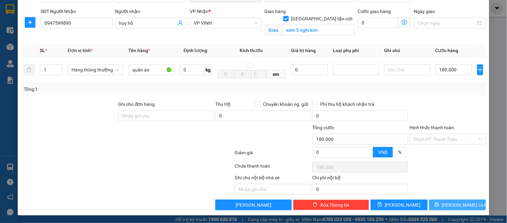
click at [451, 205] on span "[PERSON_NAME] và In" at bounding box center [465, 205] width 47 height 7
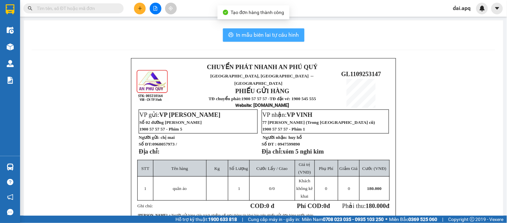
click at [248, 35] on span "In mẫu biên lai tự cấu hình" at bounding box center [267, 35] width 63 height 8
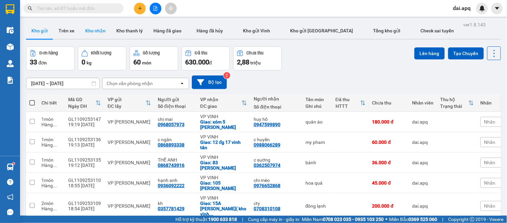
click at [85, 31] on button "Kho nhận" at bounding box center [95, 31] width 31 height 16
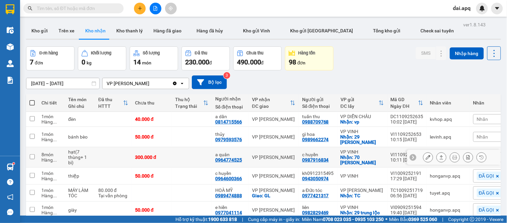
scroll to position [54, 0]
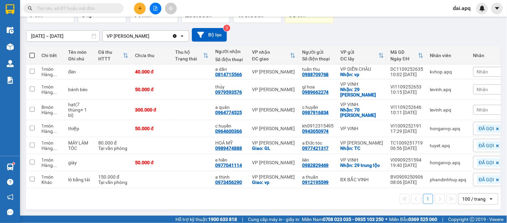
click at [481, 107] on span "Nhãn" at bounding box center [482, 109] width 11 height 5
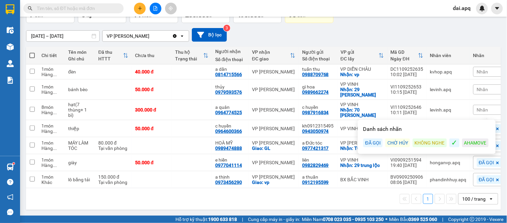
click at [375, 139] on div "ĐÃ GỌI" at bounding box center [373, 143] width 19 height 9
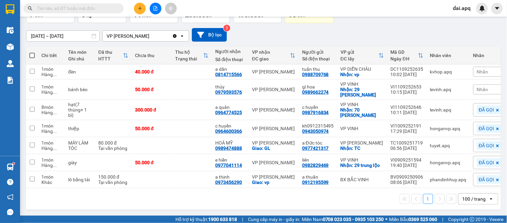
click at [369, 29] on div "[DATE] – [DATE] Press the down arrow key to interact with the calendar and sele…" at bounding box center [263, 35] width 475 height 14
click at [477, 87] on span "Nhãn" at bounding box center [482, 89] width 11 height 5
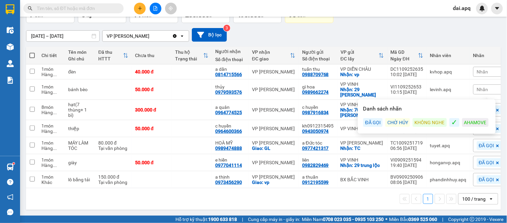
click at [373, 118] on div "ĐÃ GỌI" at bounding box center [373, 122] width 19 height 9
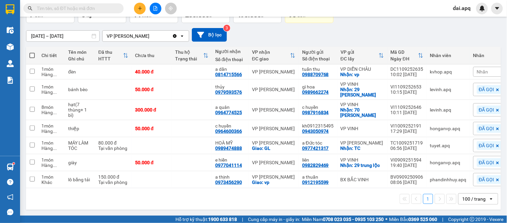
click at [329, 202] on div "1 100 / trang open" at bounding box center [264, 199] width 470 height 11
click at [138, 9] on icon "plus" at bounding box center [140, 8] width 5 height 5
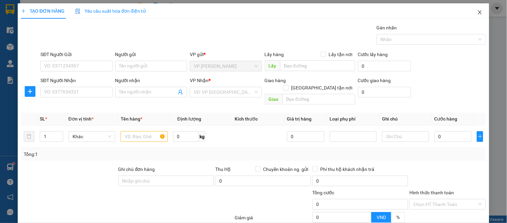
click at [478, 11] on icon "close" at bounding box center [480, 12] width 5 height 5
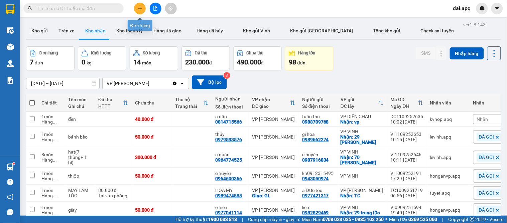
click at [142, 9] on icon "plus" at bounding box center [140, 8] width 5 height 5
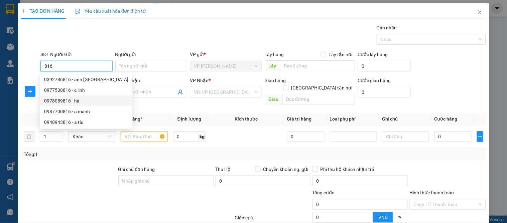
click at [60, 102] on div "0978089816 - hà" at bounding box center [86, 100] width 84 height 7
type input "0978089816"
type input "hà"
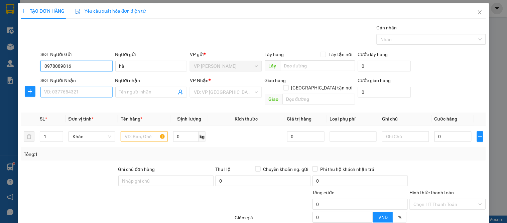
type input "0978089816"
click at [62, 97] on input "SĐT Người Nhận" at bounding box center [76, 92] width 72 height 11
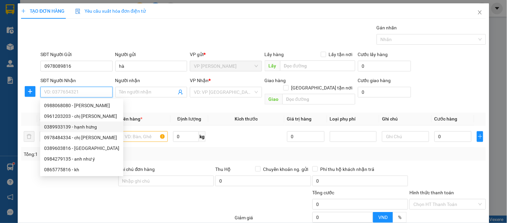
click at [81, 129] on div "0389933139 - hạnh hưng" at bounding box center [81, 126] width 75 height 7
type input "0389933139"
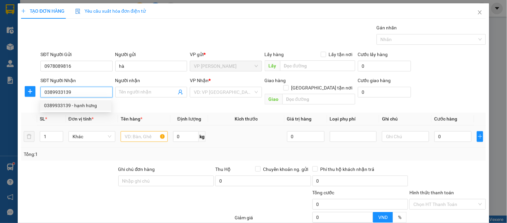
type input "hạnh hưng"
checkbox input "true"
type input "2 ng viết phú"
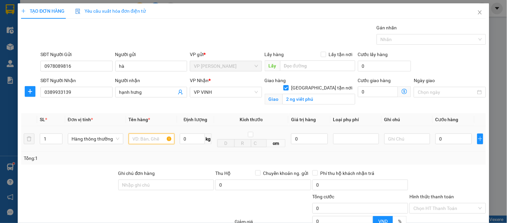
click at [142, 139] on input "text" at bounding box center [152, 139] width 46 height 11
type input "bánh"
click at [455, 139] on input "0" at bounding box center [454, 139] width 36 height 11
type input "5"
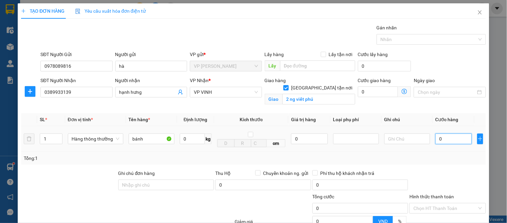
type input "5"
type input "50"
type input "50.000"
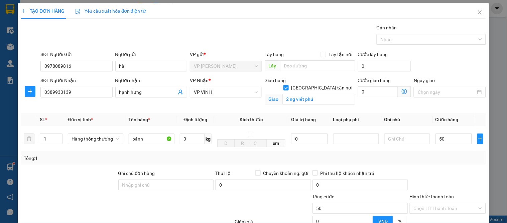
type input "50.000"
click at [447, 161] on div "Tổng: 1" at bounding box center [254, 158] width 460 height 7
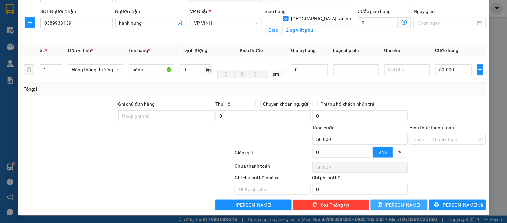
click at [421, 201] on button "[PERSON_NAME]" at bounding box center [399, 205] width 57 height 11
checkbox input "false"
type input "0"
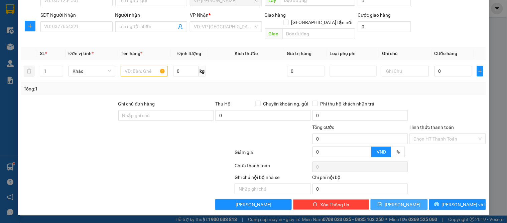
scroll to position [58, 0]
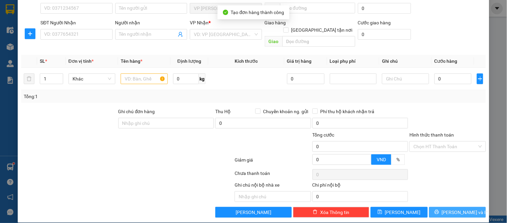
click at [439, 207] on button "[PERSON_NAME] và In" at bounding box center [457, 212] width 57 height 11
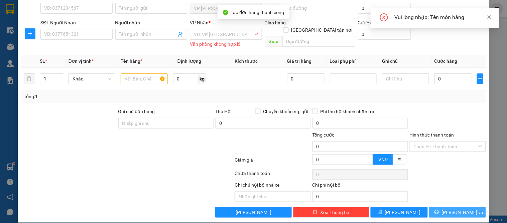
scroll to position [0, 0]
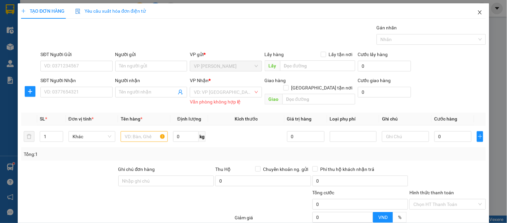
click at [478, 11] on icon "close" at bounding box center [480, 12] width 5 height 5
click at [474, 10] on span "dai.apq" at bounding box center [462, 8] width 28 height 8
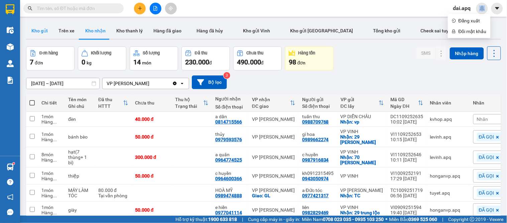
click at [45, 31] on button "Kho gửi" at bounding box center [39, 31] width 27 height 16
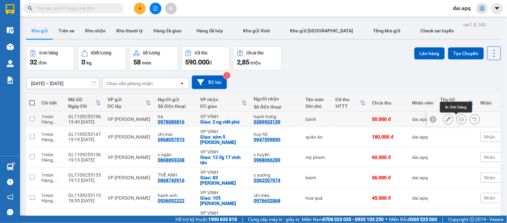
click at [460, 121] on icon at bounding box center [462, 119] width 5 height 5
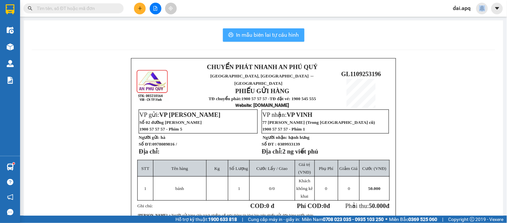
click at [252, 40] on button "In mẫu biên lai tự cấu hình" at bounding box center [264, 34] width 82 height 13
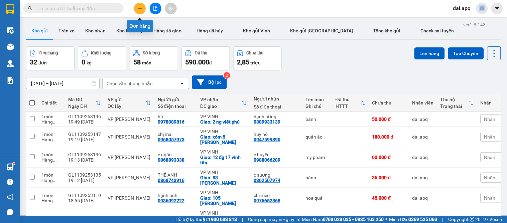
click at [136, 9] on button at bounding box center [140, 9] width 12 height 12
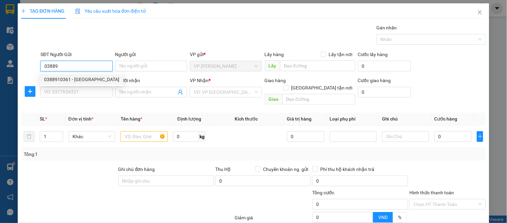
click at [44, 66] on input "03889" at bounding box center [76, 66] width 72 height 11
type input "0941903889"
click at [83, 81] on div "0941903889 - em hậu" at bounding box center [75, 79] width 63 height 7
type input "em hậu"
type input "0941903889"
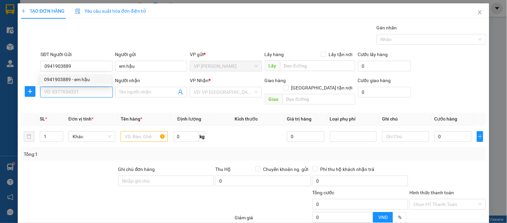
click at [80, 94] on input "SĐT Người Nhận" at bounding box center [76, 92] width 72 height 11
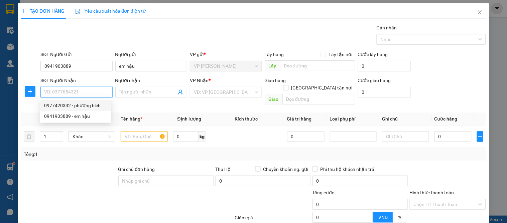
click at [88, 105] on div "0977420332 - phương bích" at bounding box center [75, 105] width 63 height 7
type input "0977420332"
type input "phương bích"
checkbox input "true"
type input "CHỢ VINH"
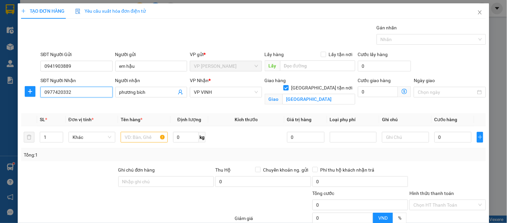
type input "15"
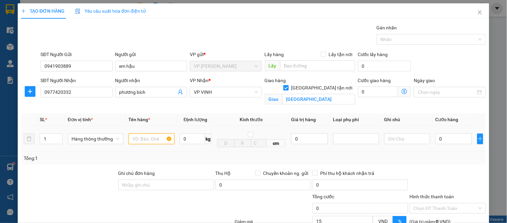
click at [140, 138] on input "text" at bounding box center [152, 139] width 46 height 11
type input "nho"
click at [441, 134] on input "0" at bounding box center [454, 139] width 36 height 11
type input "4"
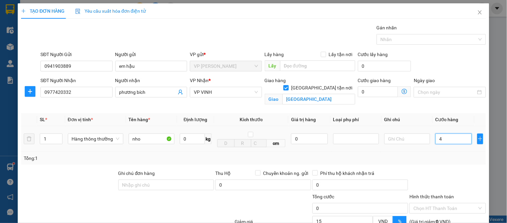
type input "4"
click at [466, 177] on div at bounding box center [448, 181] width 78 height 23
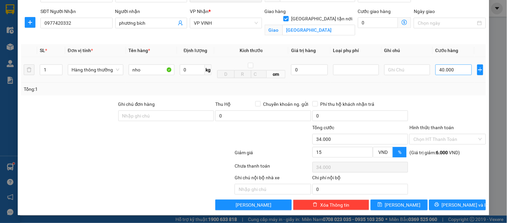
drag, startPoint x: 454, startPoint y: 57, endPoint x: 451, endPoint y: 67, distance: 10.7
click at [453, 61] on td "40.000" at bounding box center [454, 70] width 42 height 26
click at [451, 67] on input "40.000" at bounding box center [454, 70] width 36 height 11
click at [459, 91] on div "Tổng: 1" at bounding box center [254, 89] width 460 height 7
click at [449, 202] on span "[PERSON_NAME] và In" at bounding box center [465, 205] width 47 height 7
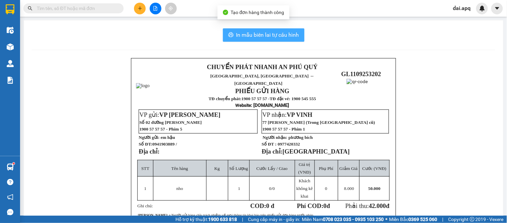
click at [253, 34] on span "In mẫu biên lai tự cấu hình" at bounding box center [267, 35] width 63 height 8
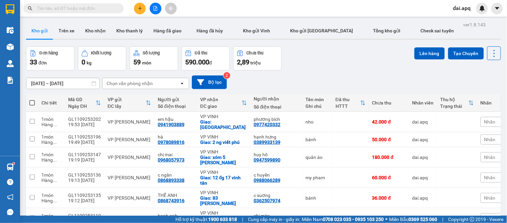
click at [142, 9] on icon "plus" at bounding box center [140, 8] width 5 height 5
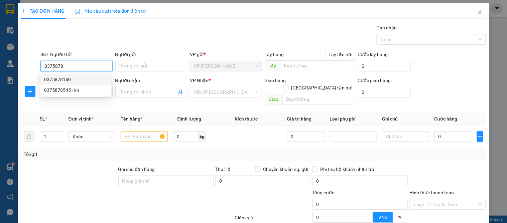
click at [59, 80] on div "0375878140" at bounding box center [75, 79] width 63 height 7
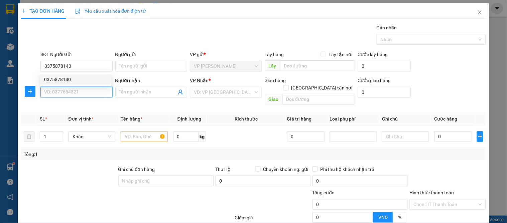
click at [59, 93] on input "SĐT Người Nhận" at bounding box center [76, 92] width 72 height 11
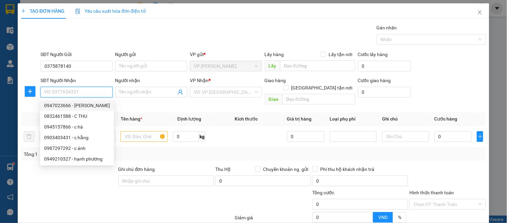
click at [65, 106] on div "0947023666 - anh tuấn" at bounding box center [77, 105] width 66 height 7
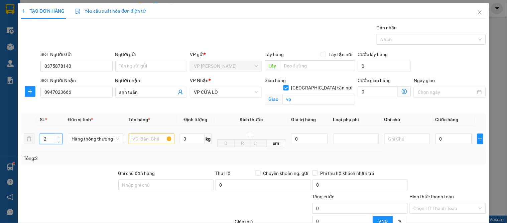
click at [58, 135] on span "up" at bounding box center [59, 137] width 4 height 4
click at [138, 140] on input "text" at bounding box center [152, 139] width 46 height 11
click at [443, 140] on input "0" at bounding box center [454, 139] width 36 height 11
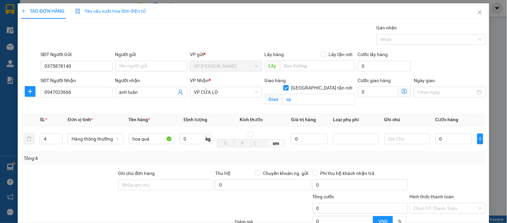
click at [363, 153] on div "Tổng: 4" at bounding box center [253, 158] width 465 height 13
click at [446, 144] on input "0" at bounding box center [454, 139] width 36 height 11
click at [454, 152] on td "230.000" at bounding box center [454, 139] width 42 height 26
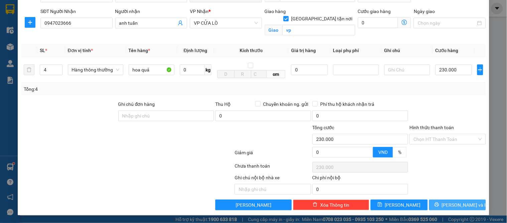
click at [463, 206] on span "[PERSON_NAME] và In" at bounding box center [465, 205] width 47 height 7
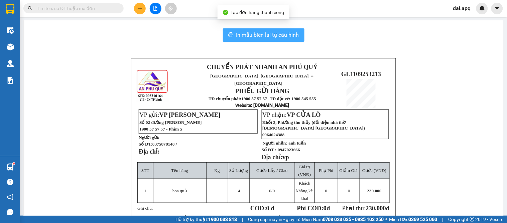
click at [266, 31] on span "In mẫu biên lai tự cấu hình" at bounding box center [267, 35] width 63 height 8
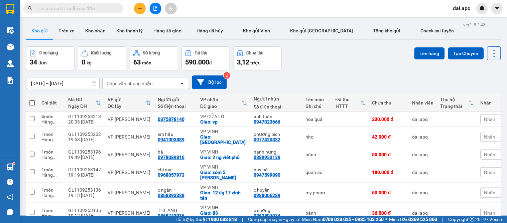
click at [344, 88] on div "[DATE] – [DATE] Press the down arrow key to interact with the calendar and sele…" at bounding box center [263, 83] width 475 height 14
click at [92, 31] on button "Kho nhận" at bounding box center [95, 31] width 31 height 16
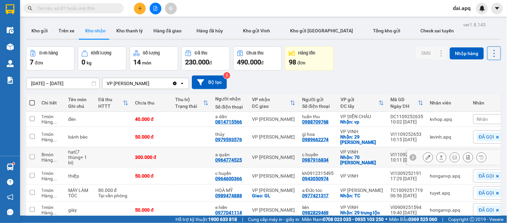
scroll to position [54, 0]
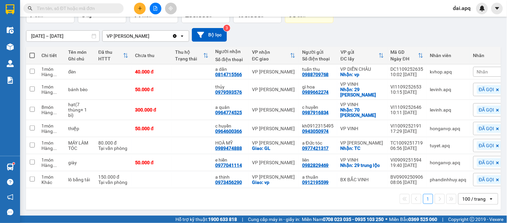
click at [301, 28] on div "[DATE] – [DATE] Press the down arrow key to interact with the calendar and sele…" at bounding box center [263, 35] width 475 height 14
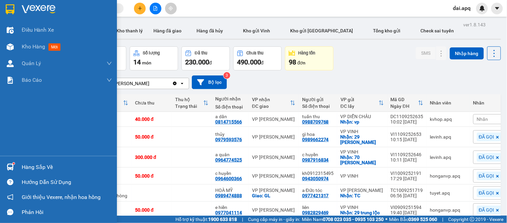
drag, startPoint x: 27, startPoint y: 165, endPoint x: 40, endPoint y: 166, distance: 13.4
click at [27, 165] on div "Hàng sắp về" at bounding box center [67, 168] width 90 height 10
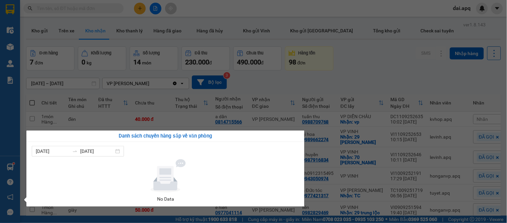
click at [329, 78] on section "Kết quả tìm kiếm ( 53 ) Bộ lọc Mã ĐH Trạng thái Món hàng Thu hộ Tổng cước Chưa …" at bounding box center [253, 111] width 507 height 223
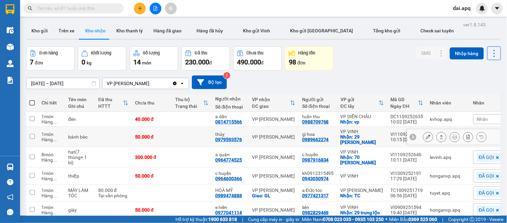
scroll to position [54, 0]
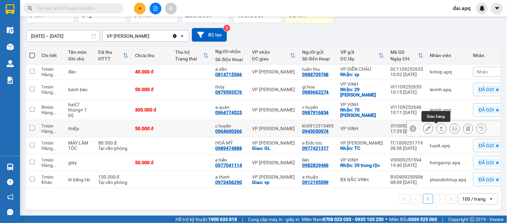
click at [440, 127] on icon at bounding box center [442, 129] width 4 height 4
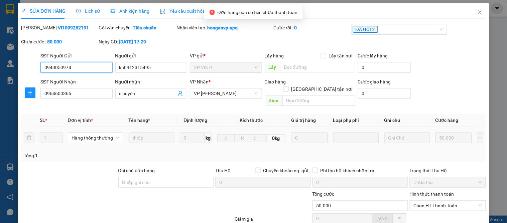
scroll to position [59, 0]
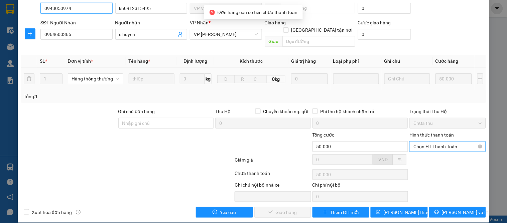
click at [435, 142] on span "Chọn HT Thanh Toán" at bounding box center [448, 147] width 68 height 10
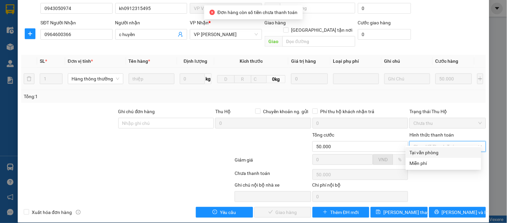
click at [430, 153] on div "Tại văn phòng" at bounding box center [444, 152] width 68 height 7
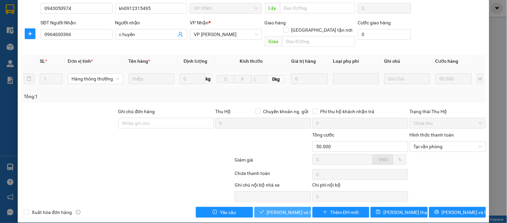
click at [274, 209] on button "Lưu và Giao hàng" at bounding box center [283, 212] width 57 height 11
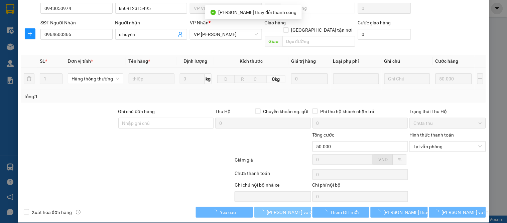
scroll to position [0, 0]
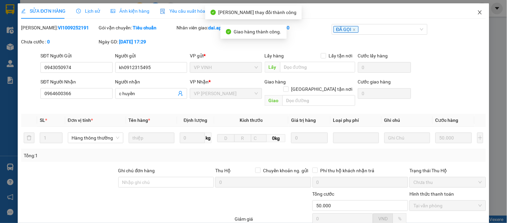
click at [478, 11] on icon "close" at bounding box center [480, 12] width 5 height 5
drag, startPoint x: 475, startPoint y: 11, endPoint x: 249, endPoint y: 12, distance: 226.5
click at [474, 13] on div "dai.apq" at bounding box center [468, 9] width 40 height 12
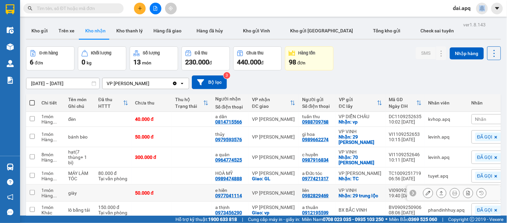
scroll to position [37, 0]
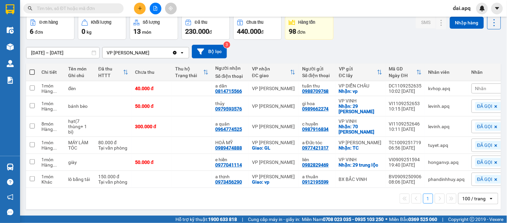
click at [262, 219] on span "Cung cấp máy in - giấy in:" at bounding box center [274, 219] width 52 height 7
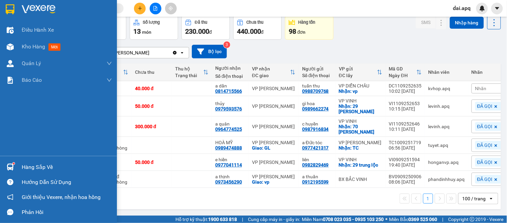
drag, startPoint x: 17, startPoint y: 168, endPoint x: 39, endPoint y: 165, distance: 22.6
click at [17, 168] on div "Hàng sắp về" at bounding box center [58, 167] width 117 height 15
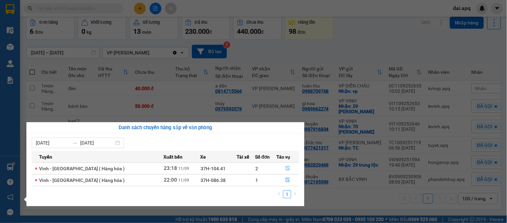
click at [286, 171] on icon "file-done" at bounding box center [288, 168] width 5 height 5
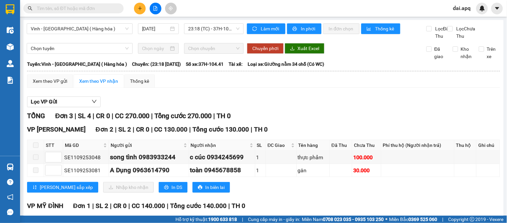
scroll to position [37, 0]
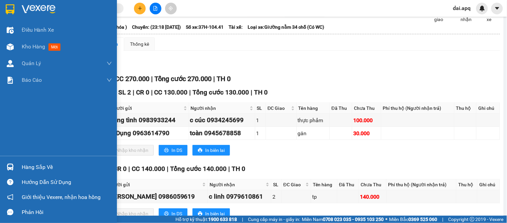
click at [37, 164] on div "Hàng sắp về" at bounding box center [67, 168] width 90 height 10
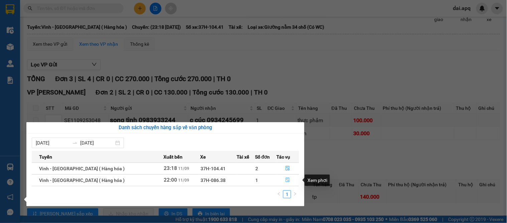
click at [286, 180] on icon "file-done" at bounding box center [288, 180] width 4 height 5
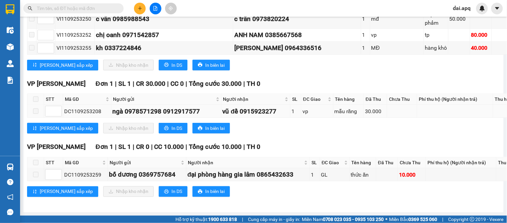
scroll to position [1032, 0]
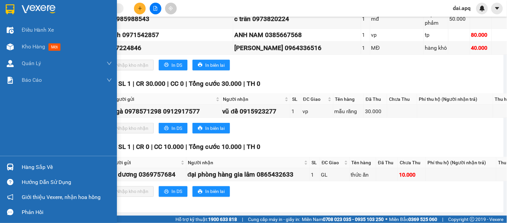
click at [32, 166] on div "Hàng sắp về" at bounding box center [67, 168] width 90 height 10
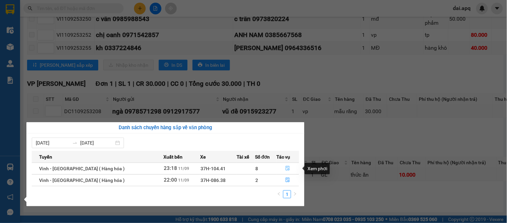
click at [286, 169] on icon "file-done" at bounding box center [288, 168] width 4 height 5
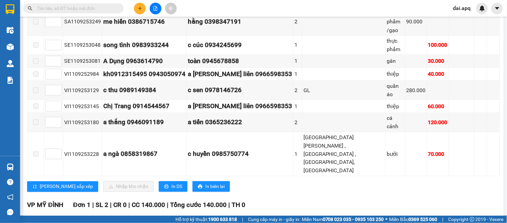
scroll to position [91, 0]
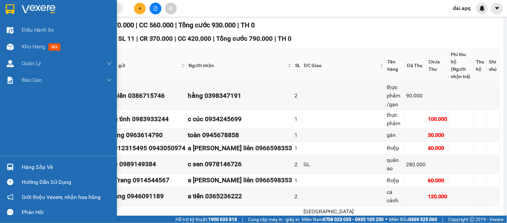
click at [16, 165] on div "Hàng sắp về" at bounding box center [58, 167] width 117 height 15
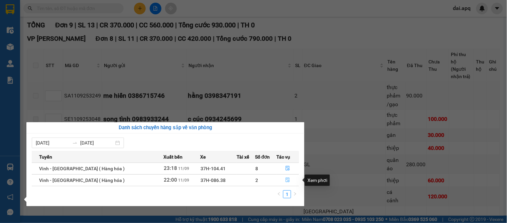
click at [286, 179] on icon "file-done" at bounding box center [288, 180] width 4 height 5
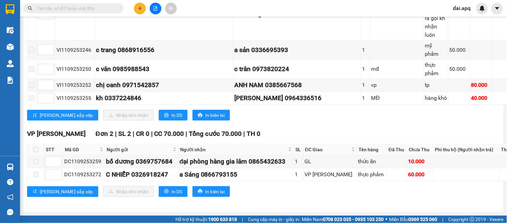
scroll to position [851, 0]
